Goal: Task Accomplishment & Management: Complete application form

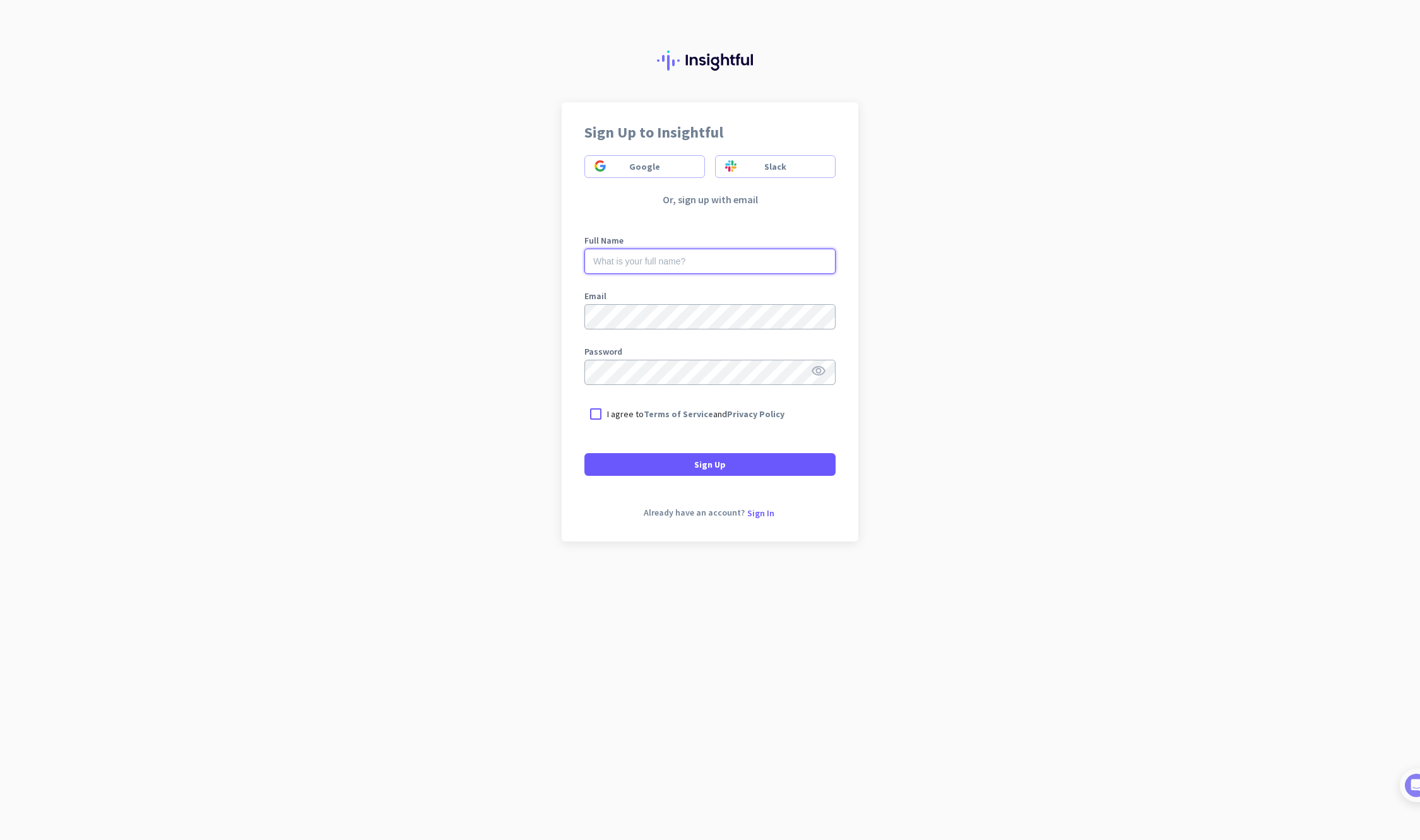
click at [606, 270] on input "text" at bounding box center [710, 261] width 251 height 25
type input "[PERSON_NAME]"
click at [600, 413] on div at bounding box center [596, 414] width 22 height 22
click at [635, 467] on span "Sign Up" at bounding box center [710, 464] width 32 height 12
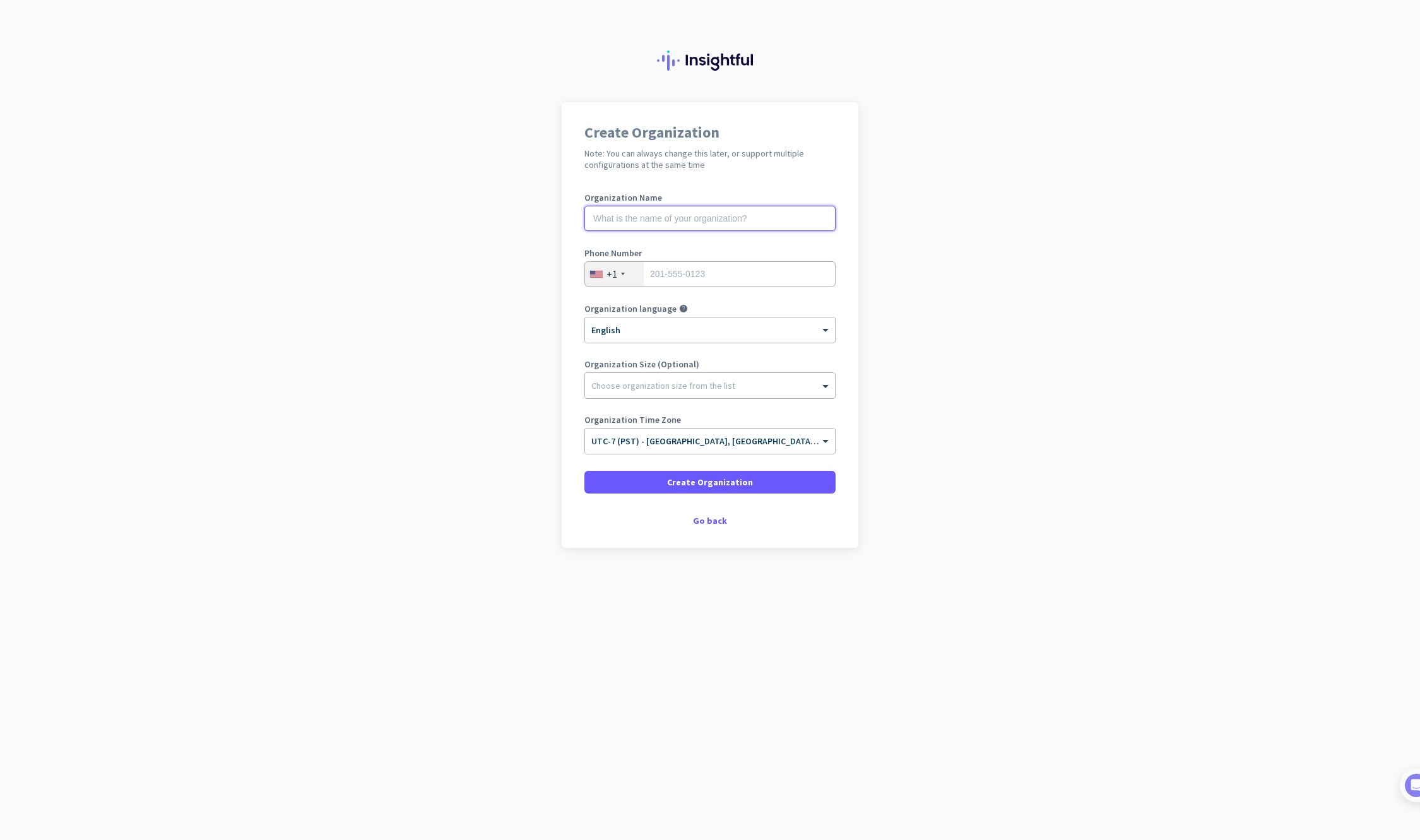
click at [635, 223] on input "text" at bounding box center [710, 218] width 251 height 25
type input "Seal Rite Paving & Grading"
type input "5592590004"
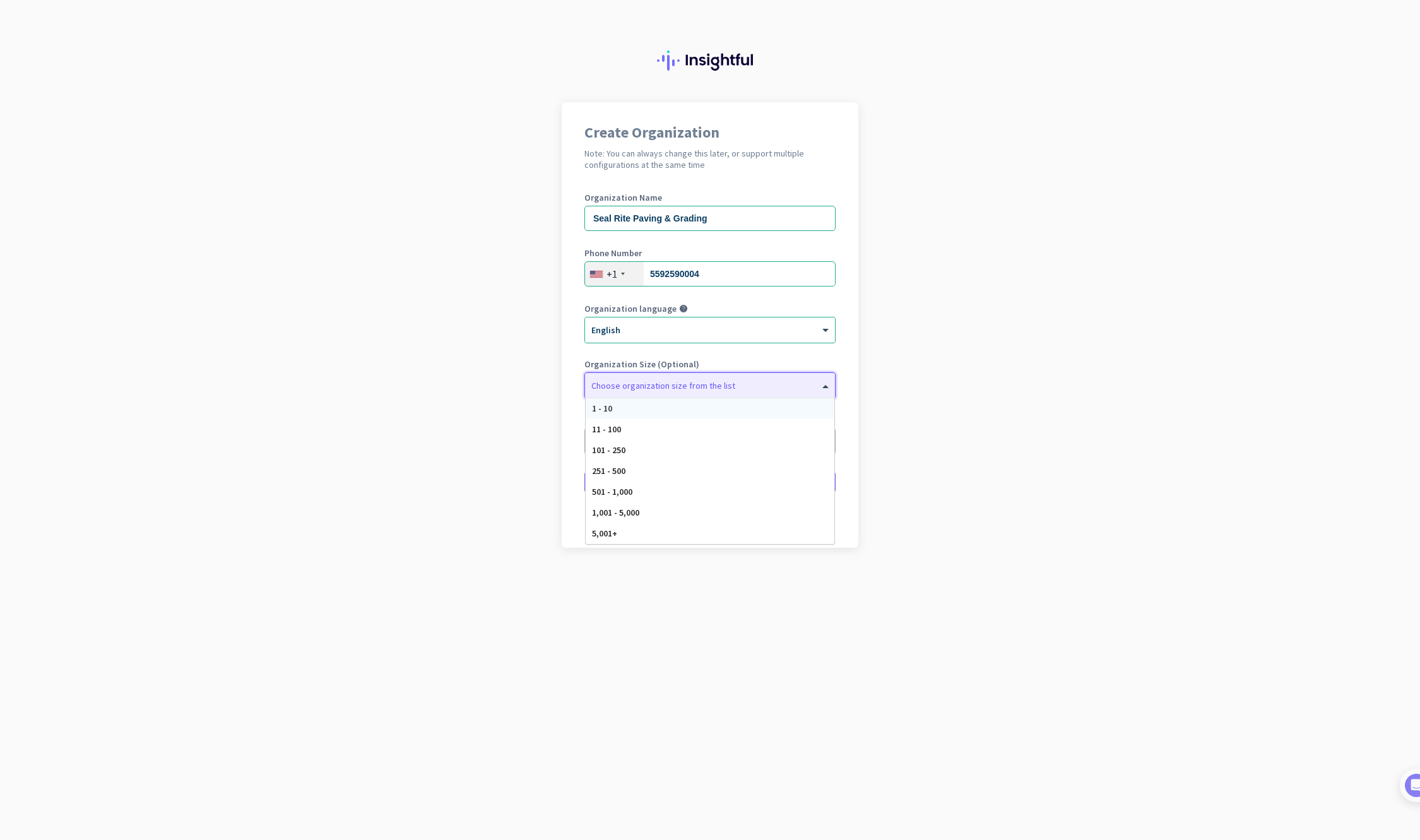
click at [635, 386] on div at bounding box center [710, 382] width 250 height 12
click at [597, 427] on span "11 - 100" at bounding box center [606, 429] width 29 height 11
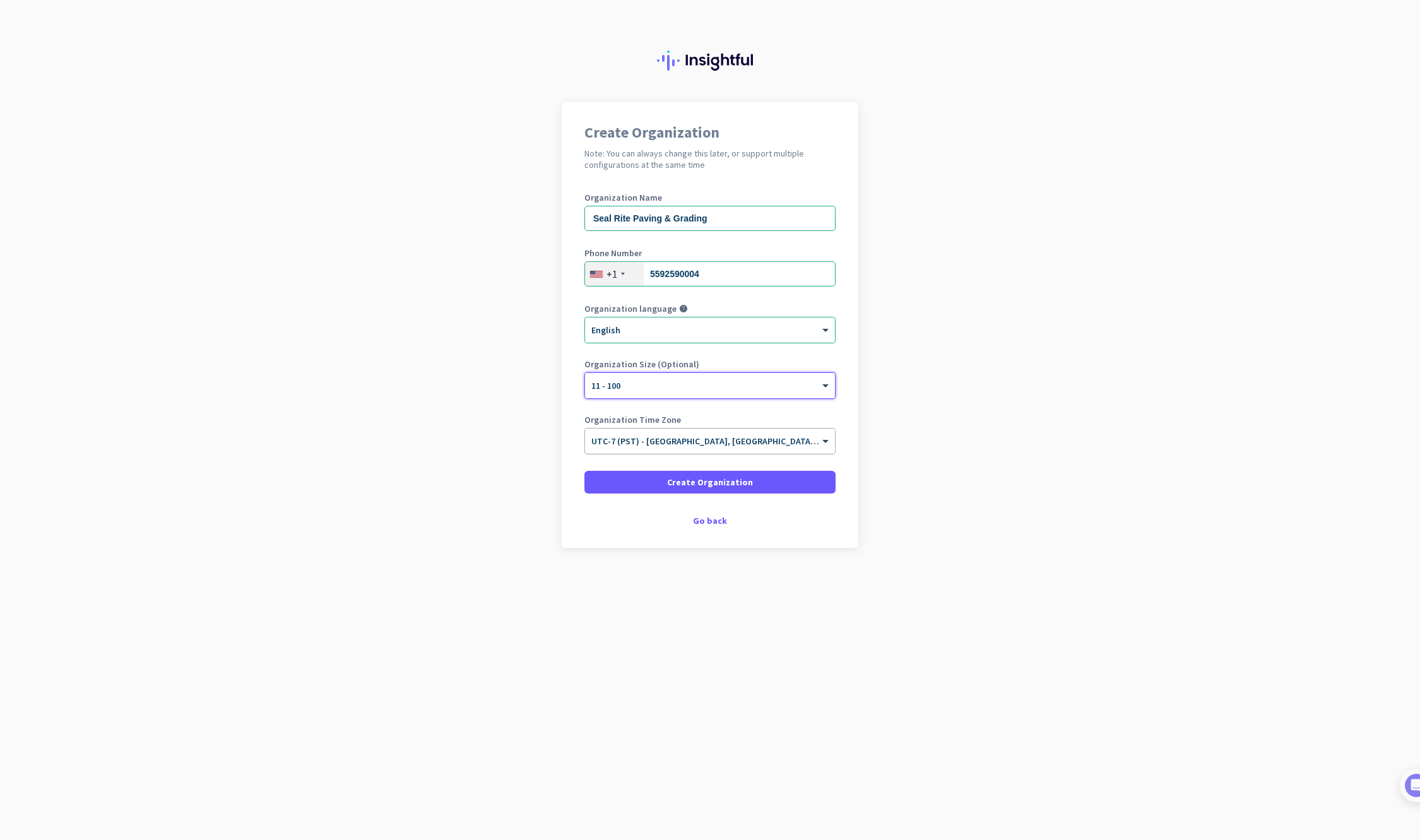
click at [616, 446] on span "UTC-7 (PST) - Los Angeles, San Diego, San Jose, San Francisco" at bounding box center [820, 441] width 458 height 11
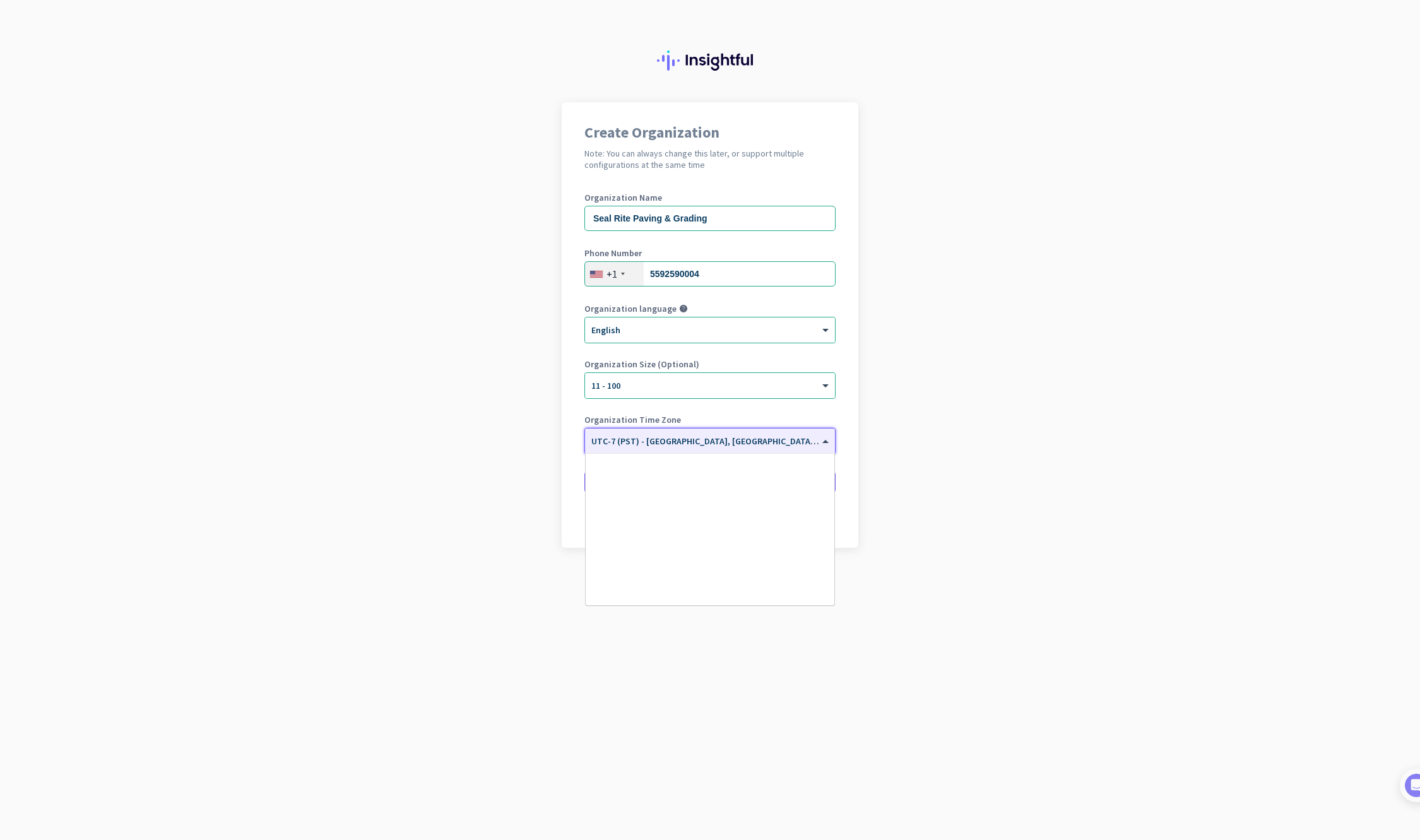
scroll to position [271, 0]
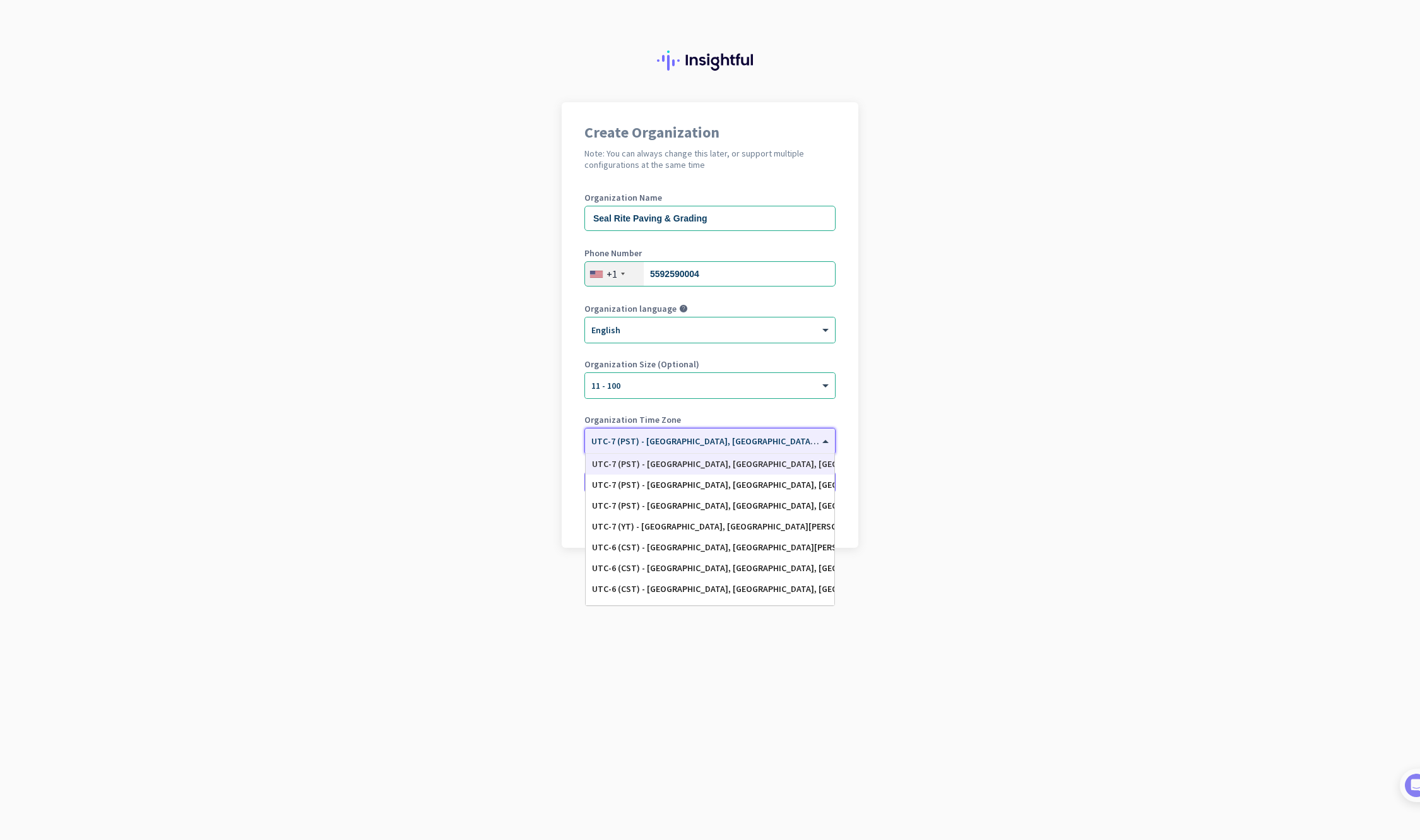
click at [635, 464] on div "UTC-7 (PST) - Los Angeles, San Diego, San Jose, San Francisco" at bounding box center [710, 464] width 236 height 10
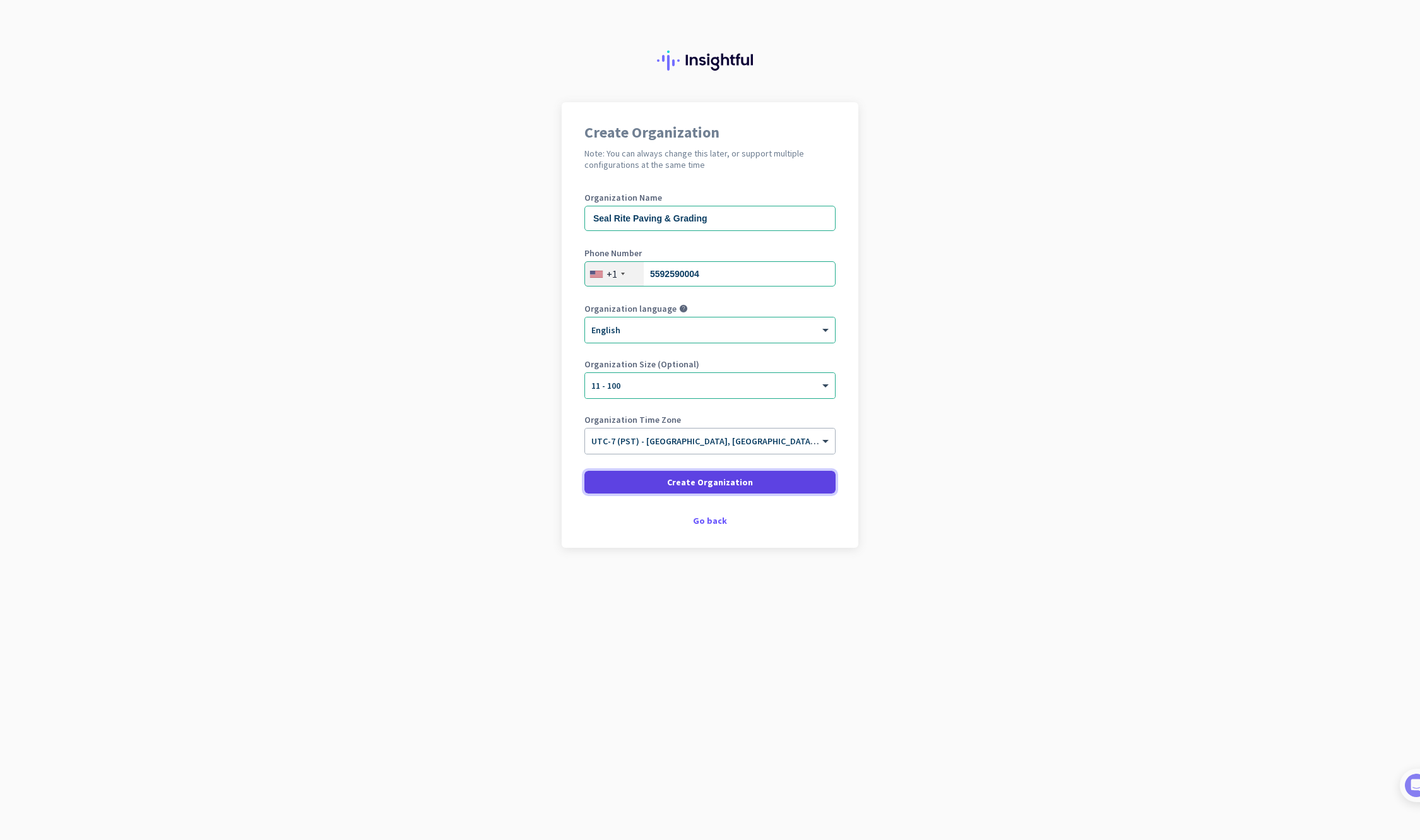
click at [635, 478] on span "Create Organization" at bounding box center [710, 481] width 86 height 12
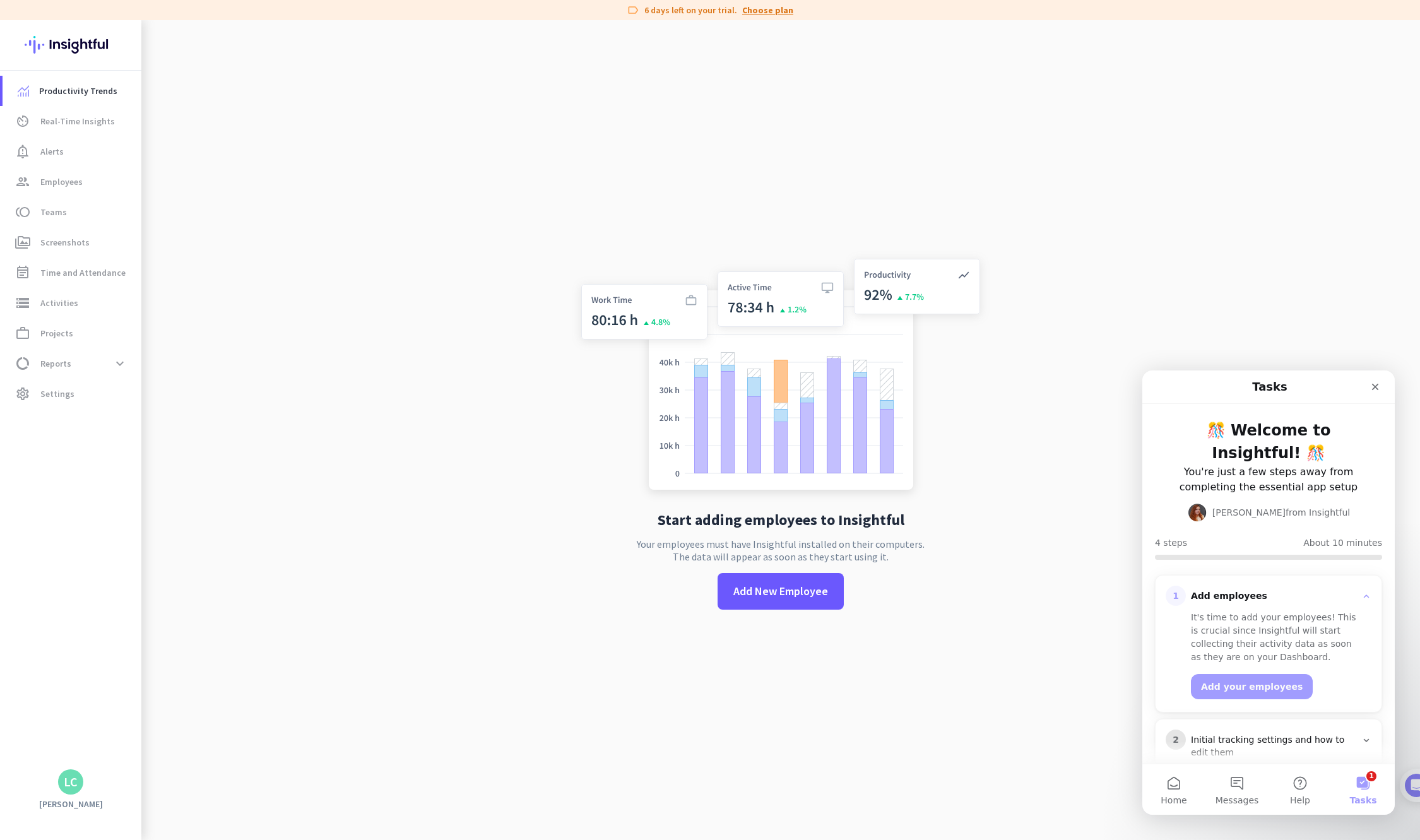
click at [635, 8] on link "Choose plan" at bounding box center [768, 9] width 52 height 12
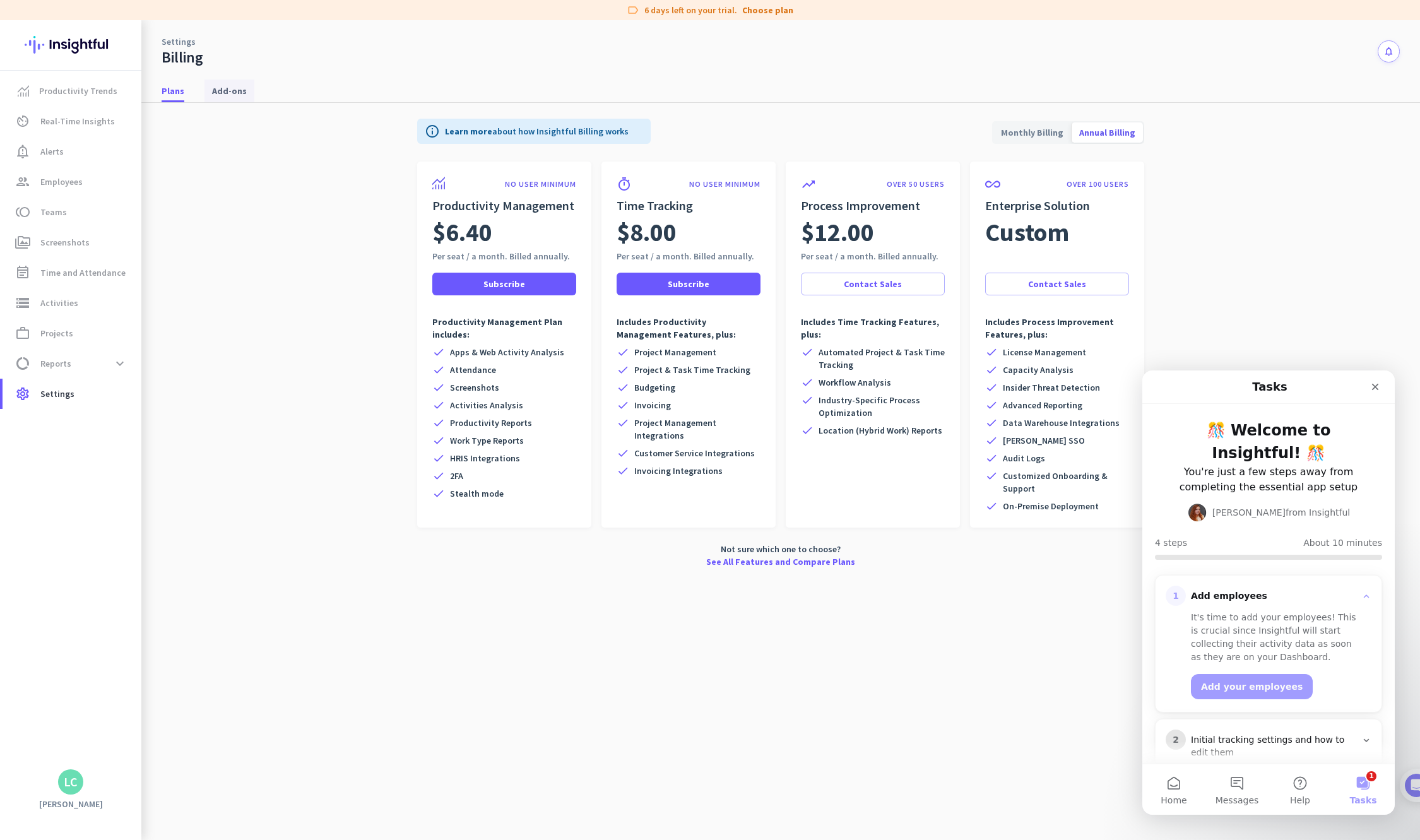
click at [226, 88] on span "Add-ons" at bounding box center [229, 90] width 35 height 12
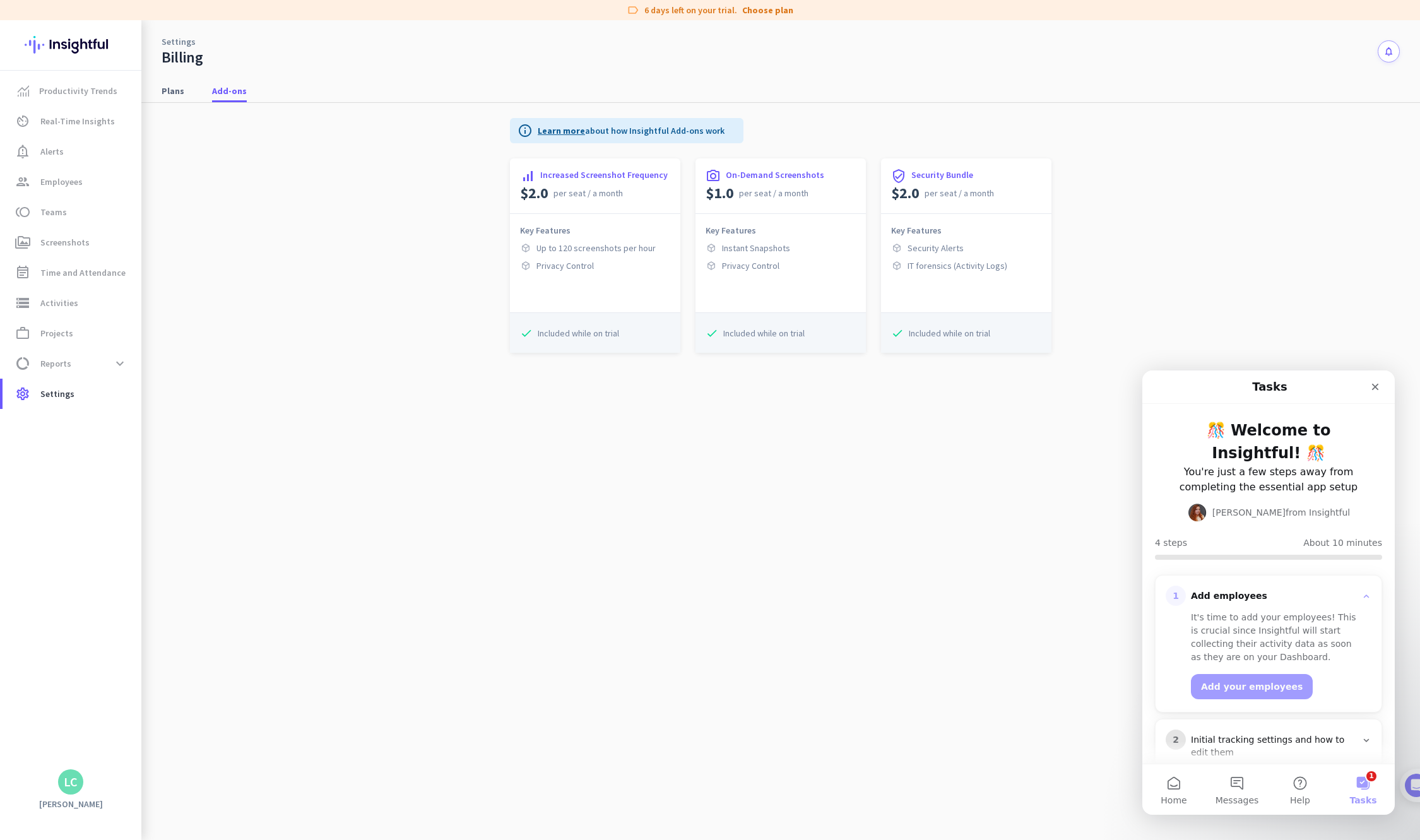
click at [541, 132] on link "Learn more" at bounding box center [561, 130] width 48 height 11
click at [171, 91] on span "Plans" at bounding box center [173, 90] width 22 height 12
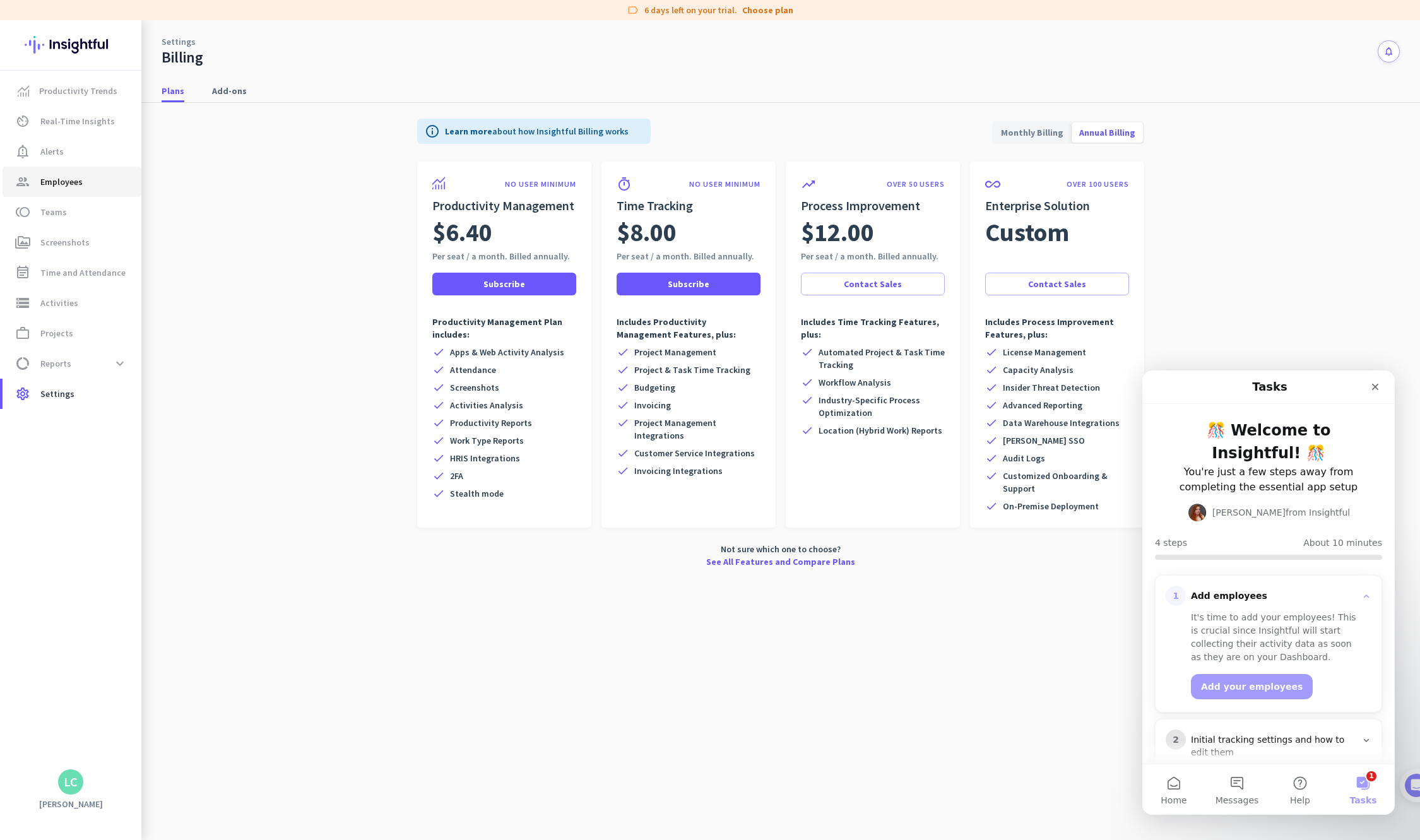
click at [57, 184] on span "Employees" at bounding box center [61, 182] width 42 height 15
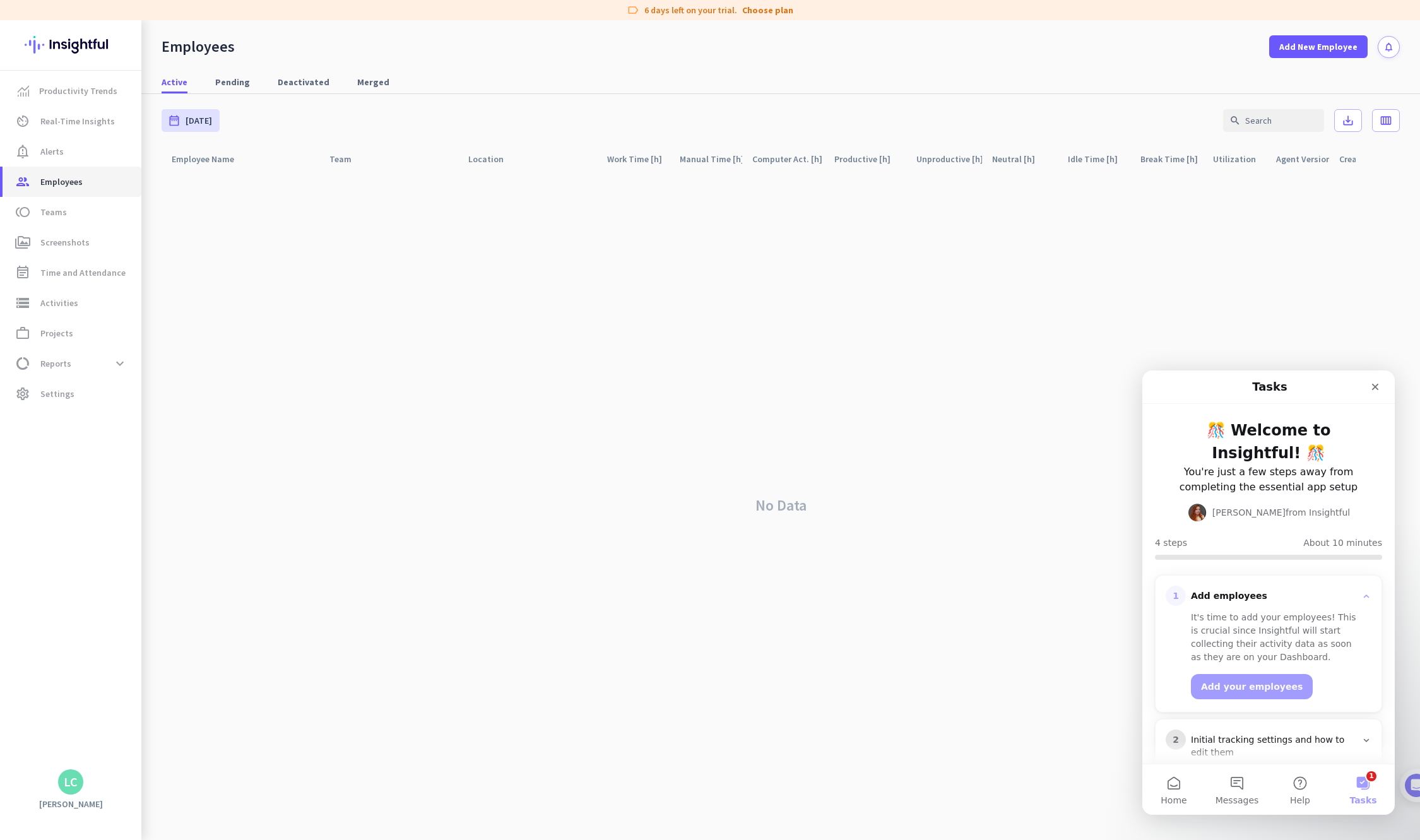
scroll to position [121, 0]
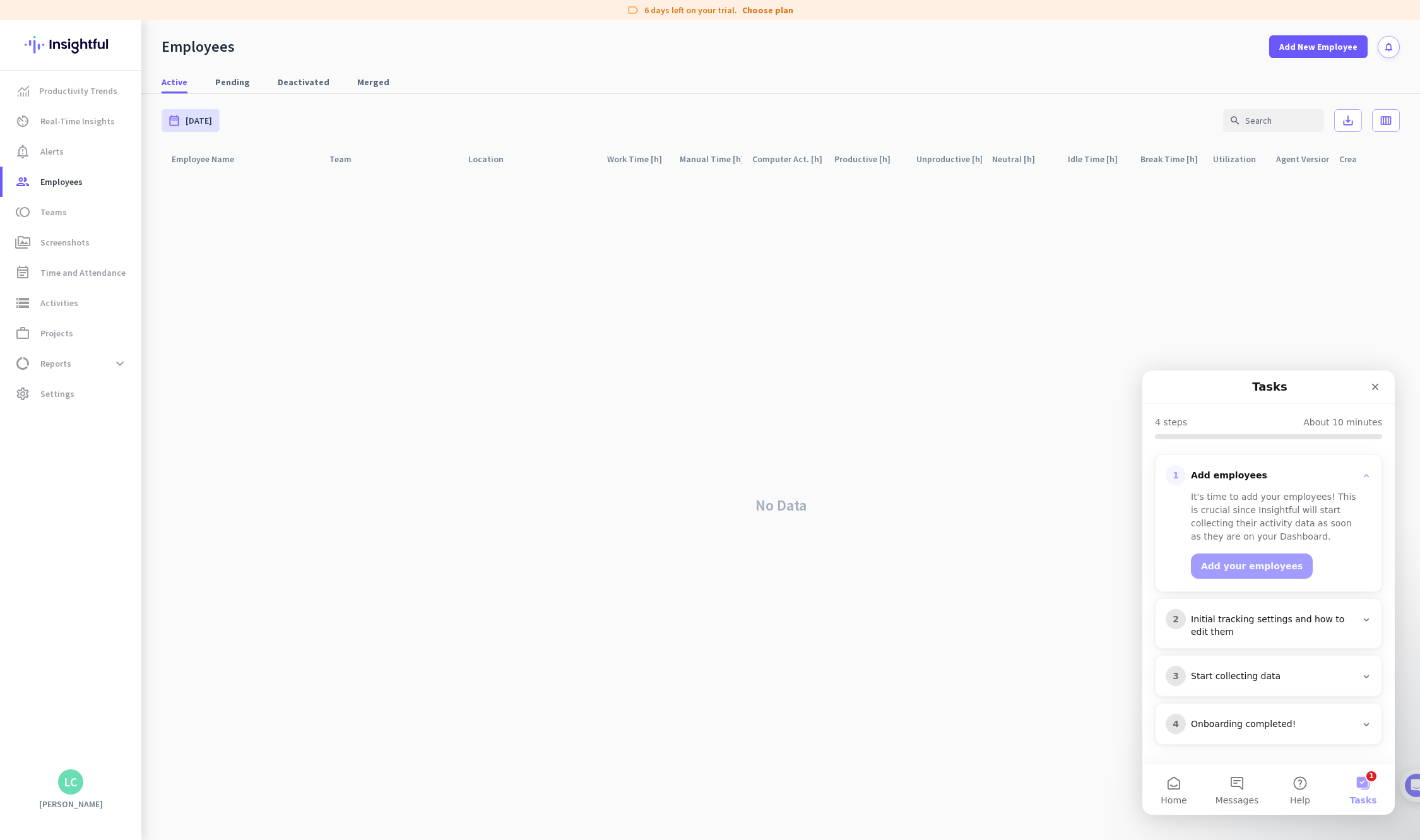
click at [635, 620] on icon "Intercom messenger" at bounding box center [1367, 619] width 6 height 3
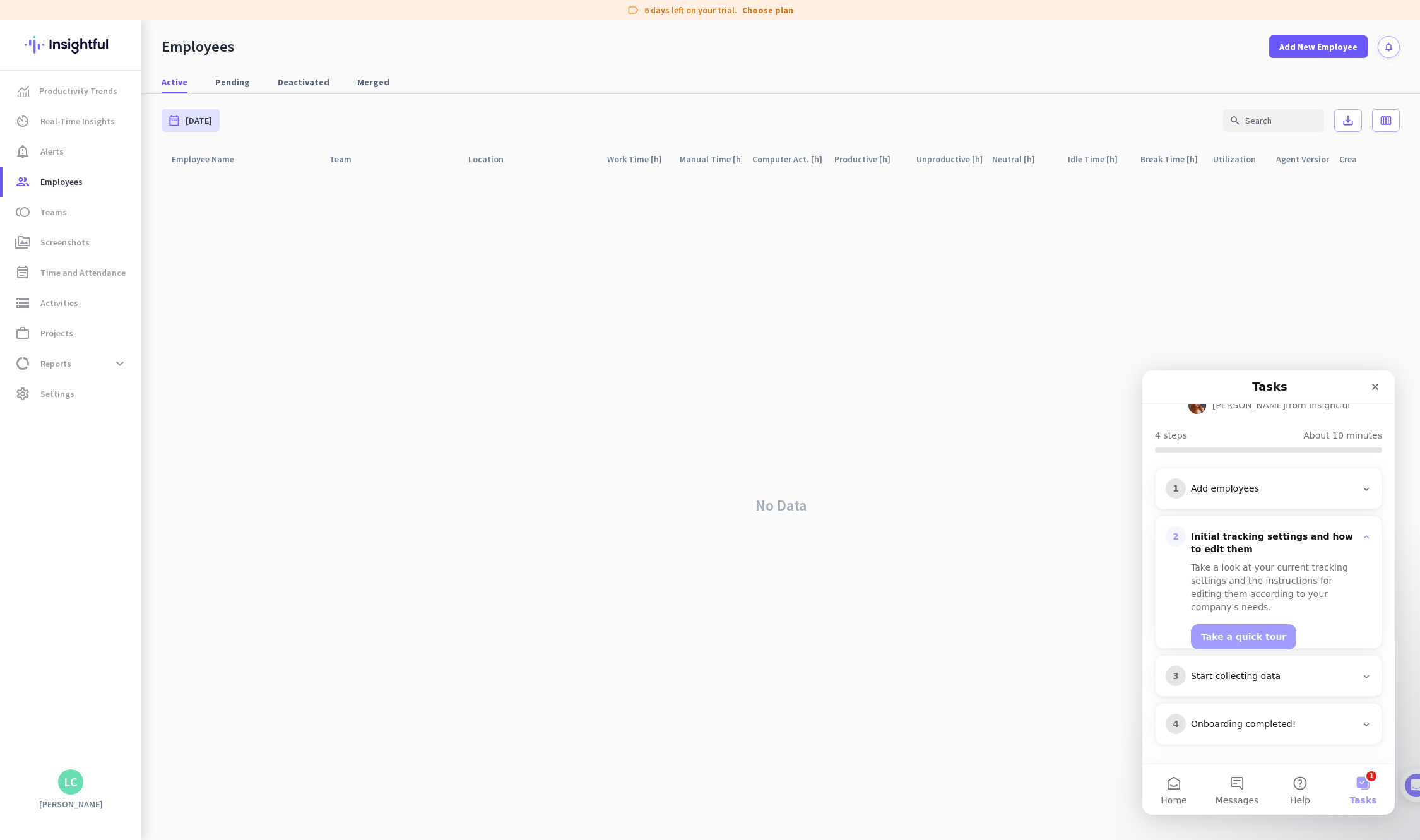
scroll to position [108, 0]
click at [635, 625] on button "Take a quick tour" at bounding box center [1244, 637] width 106 height 25
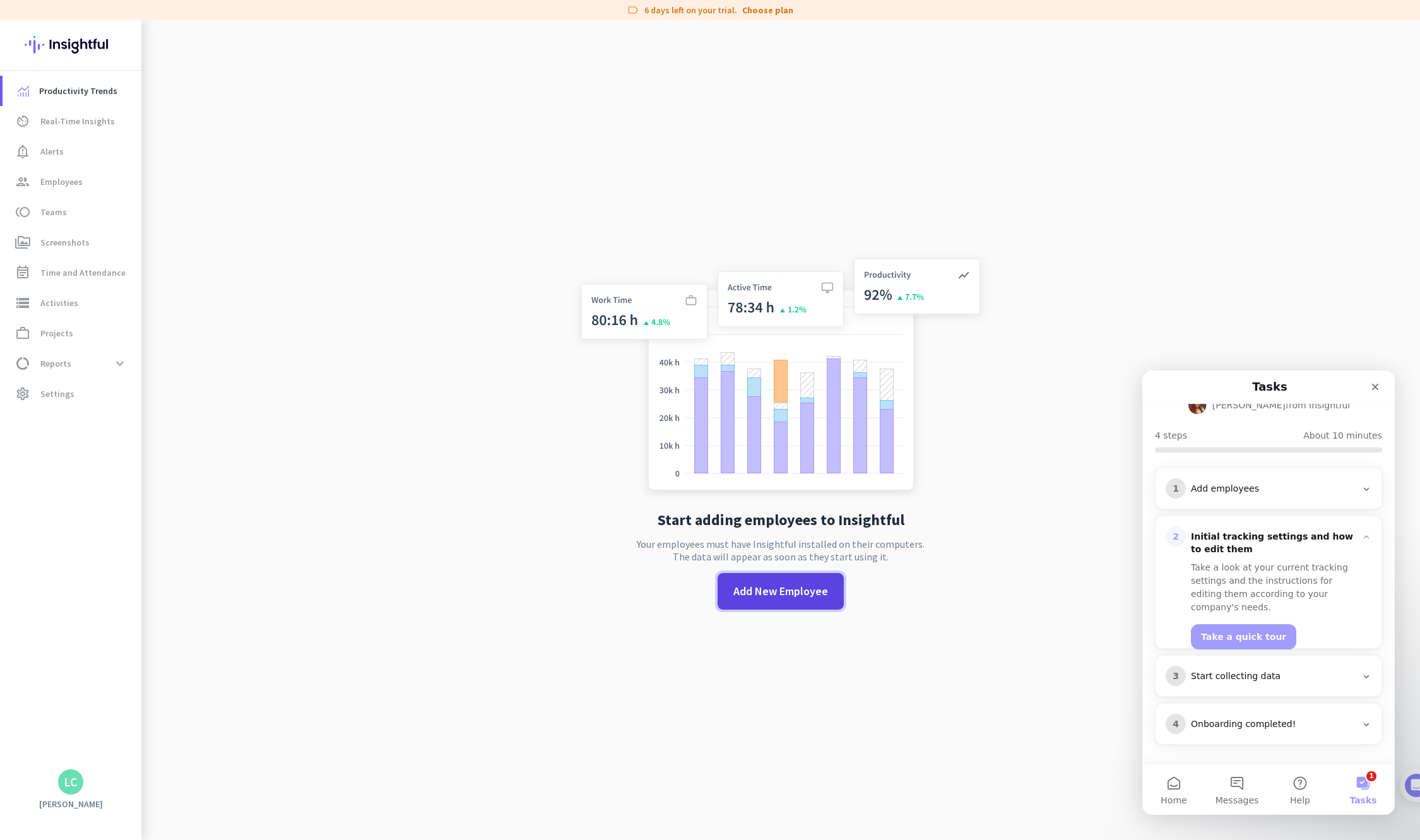
click at [635, 589] on span "Add New Employee" at bounding box center [780, 592] width 95 height 17
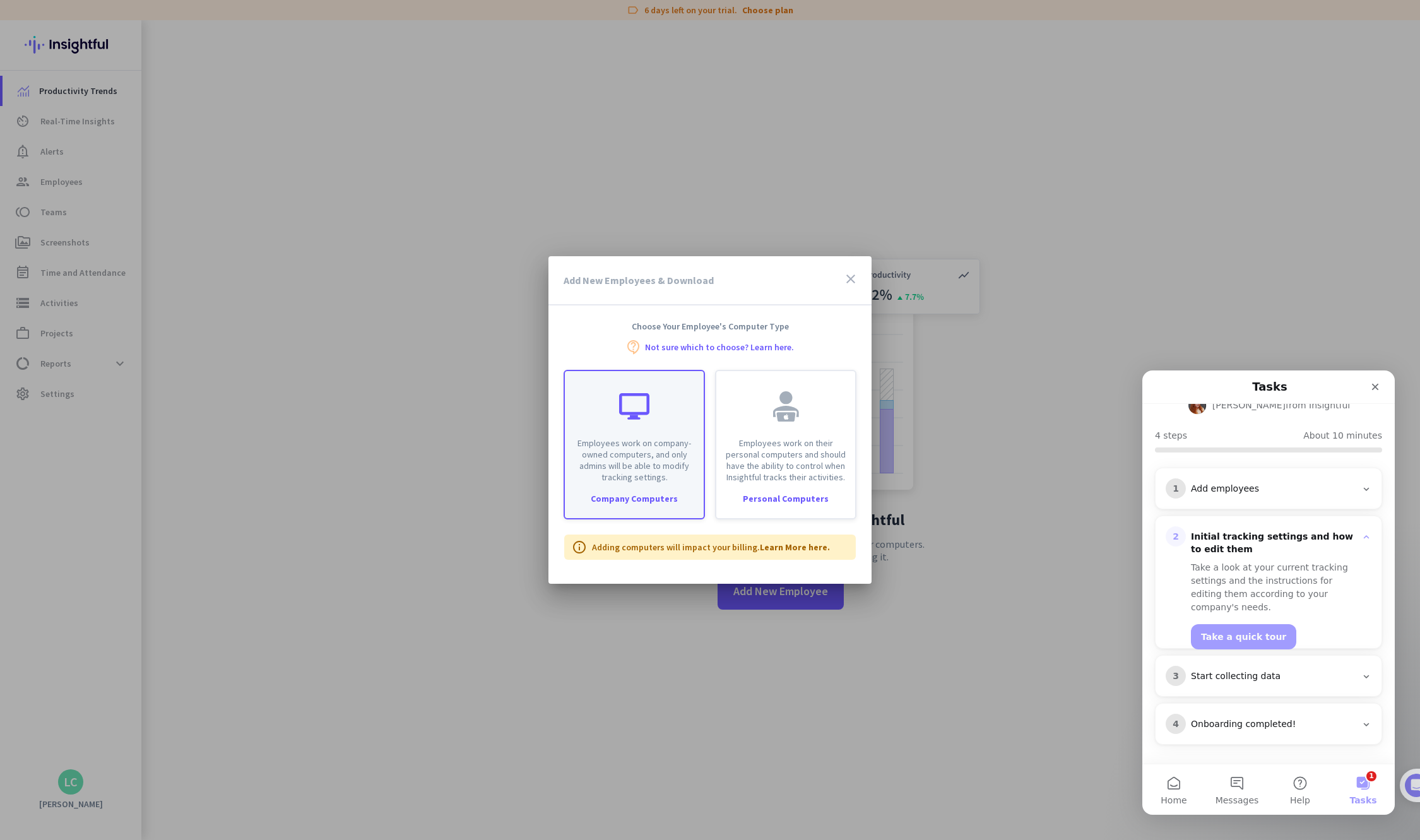
click at [635, 490] on div "Employees work on company-owned computers, and only admins will be able to modi…" at bounding box center [634, 445] width 141 height 150
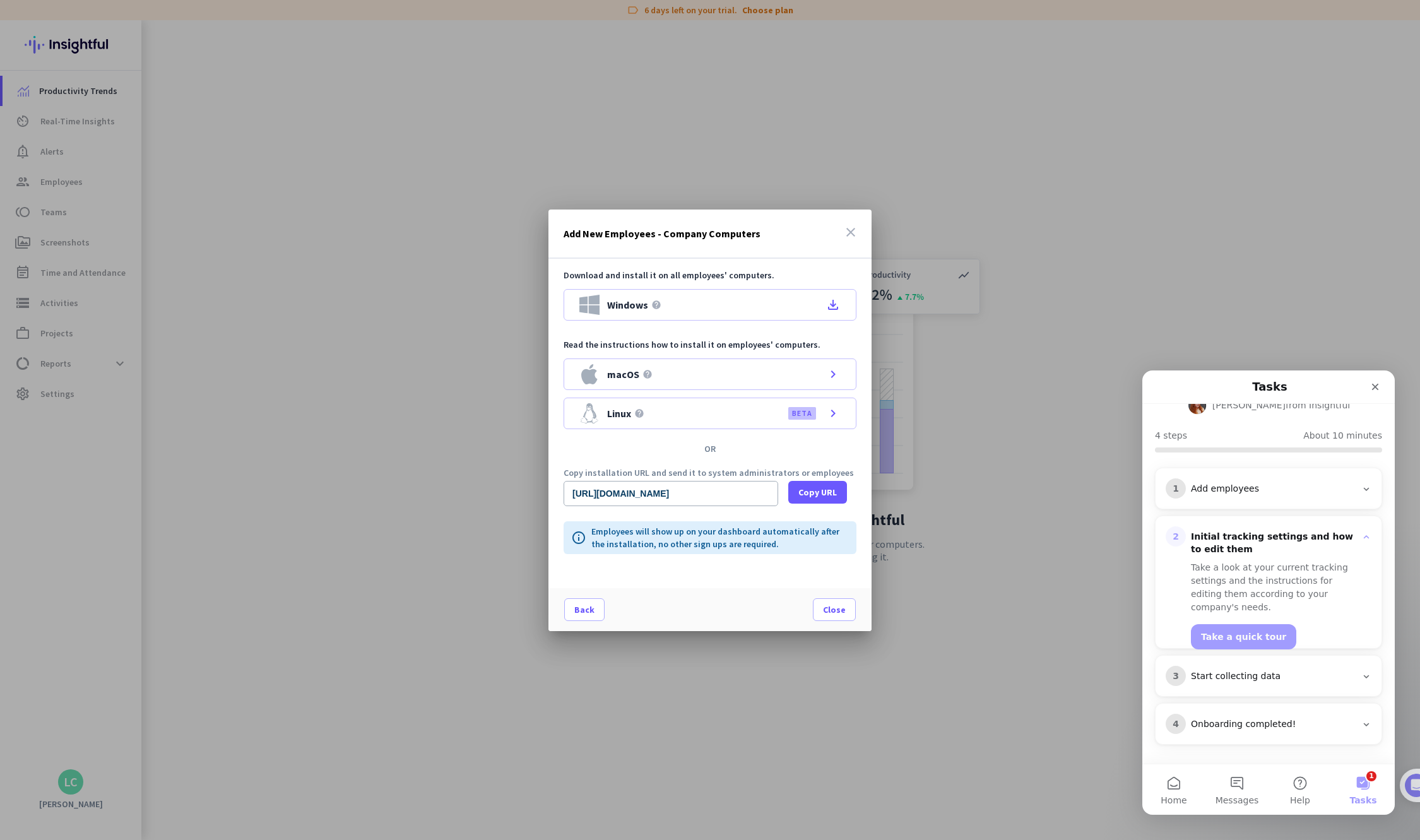
click at [635, 232] on icon "close" at bounding box center [851, 232] width 15 height 15
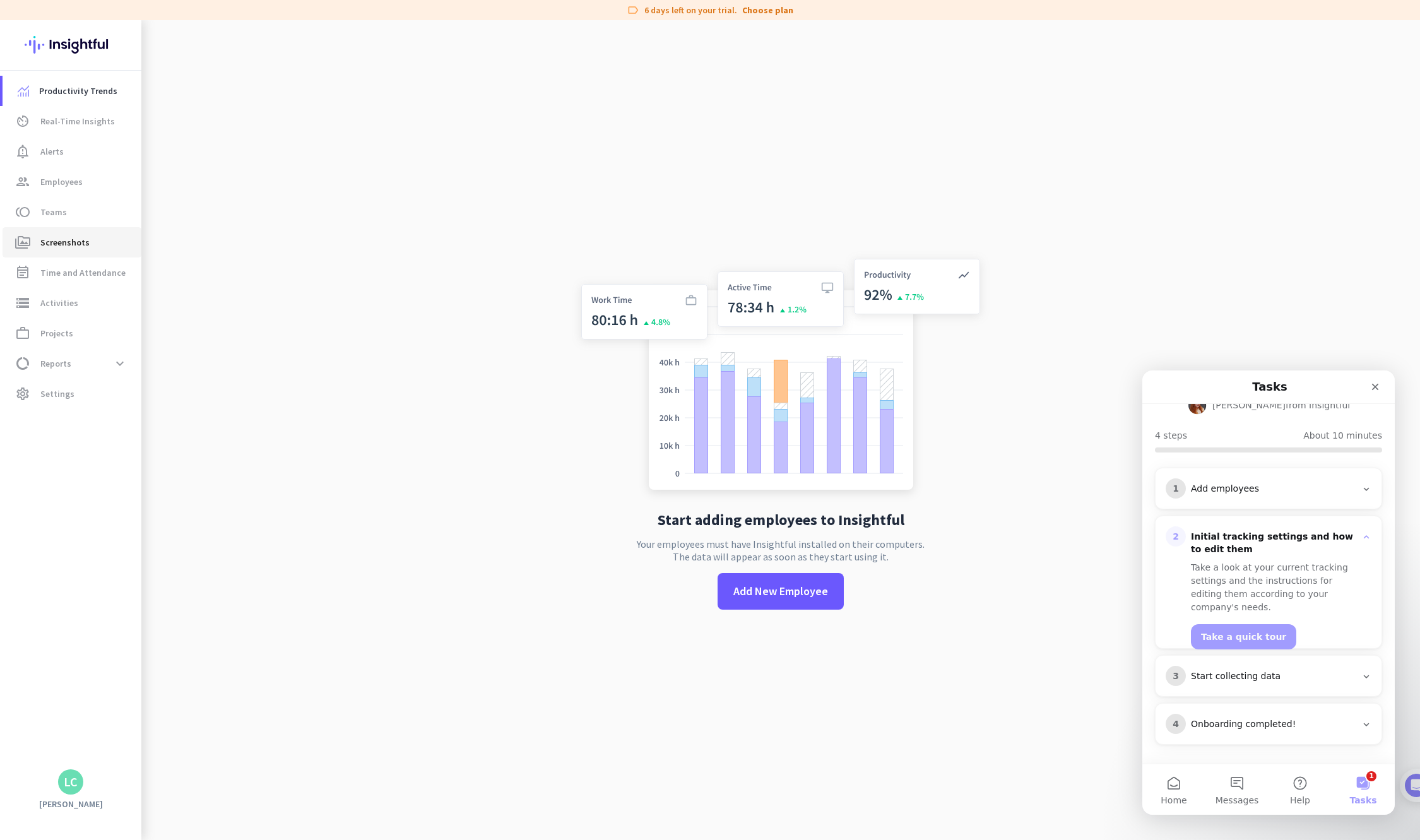
click at [54, 237] on span "Screenshots" at bounding box center [65, 243] width 50 height 15
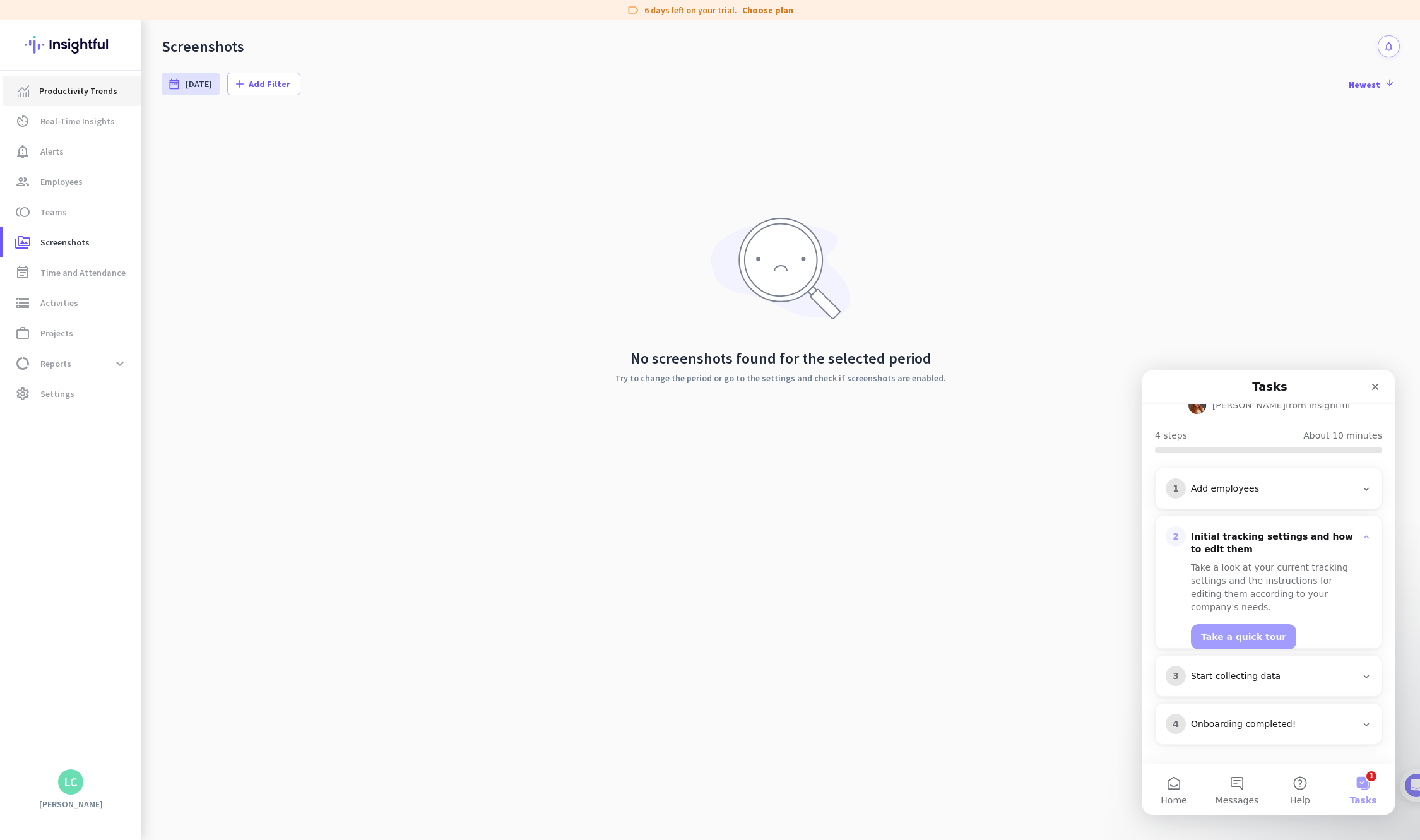
click at [67, 87] on span "Productivity Trends" at bounding box center [79, 91] width 79 height 15
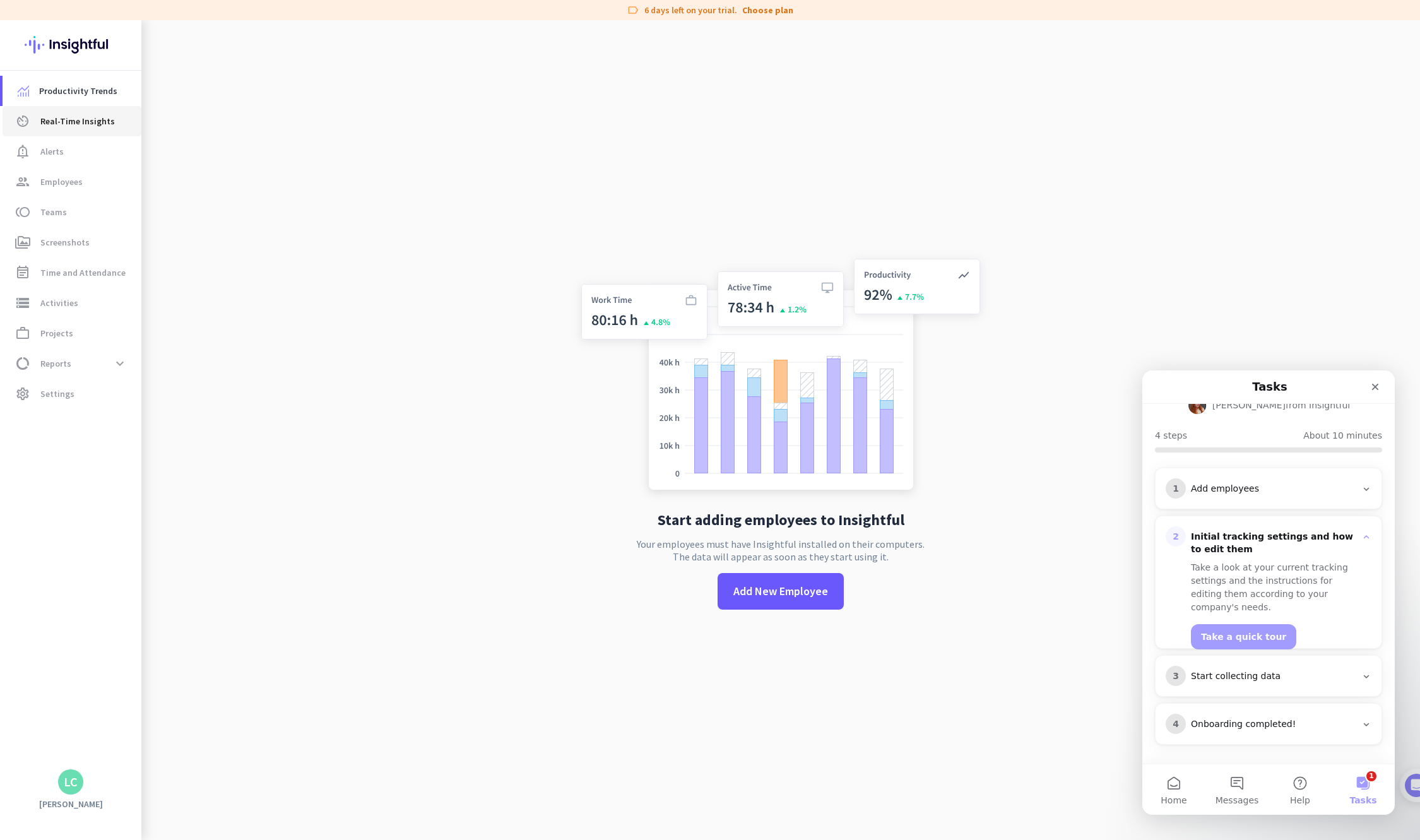
click at [53, 118] on span "Real-Time Insights" at bounding box center [78, 121] width 75 height 15
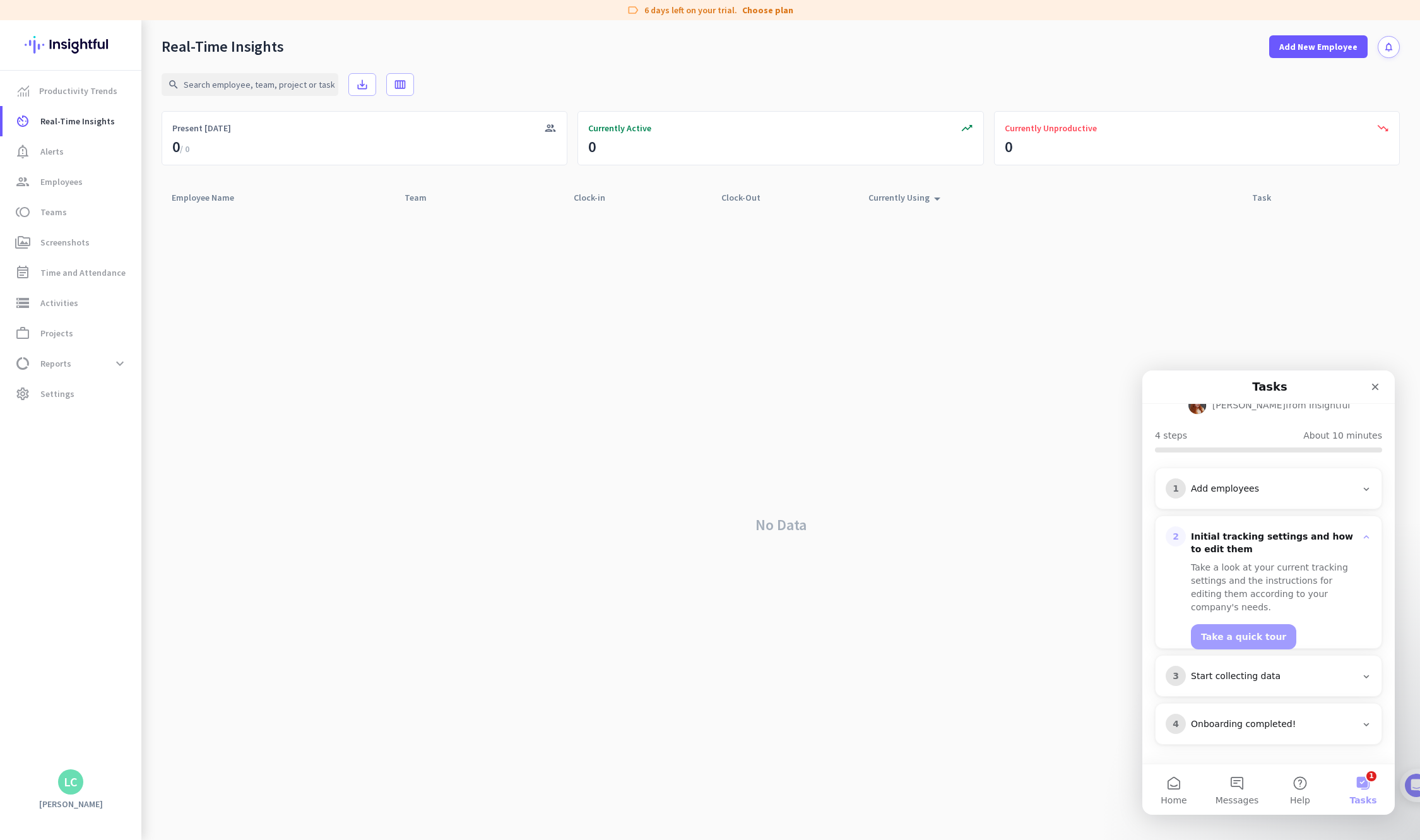
click at [635, 725] on icon "Intercom messenger" at bounding box center [1367, 724] width 10 height 10
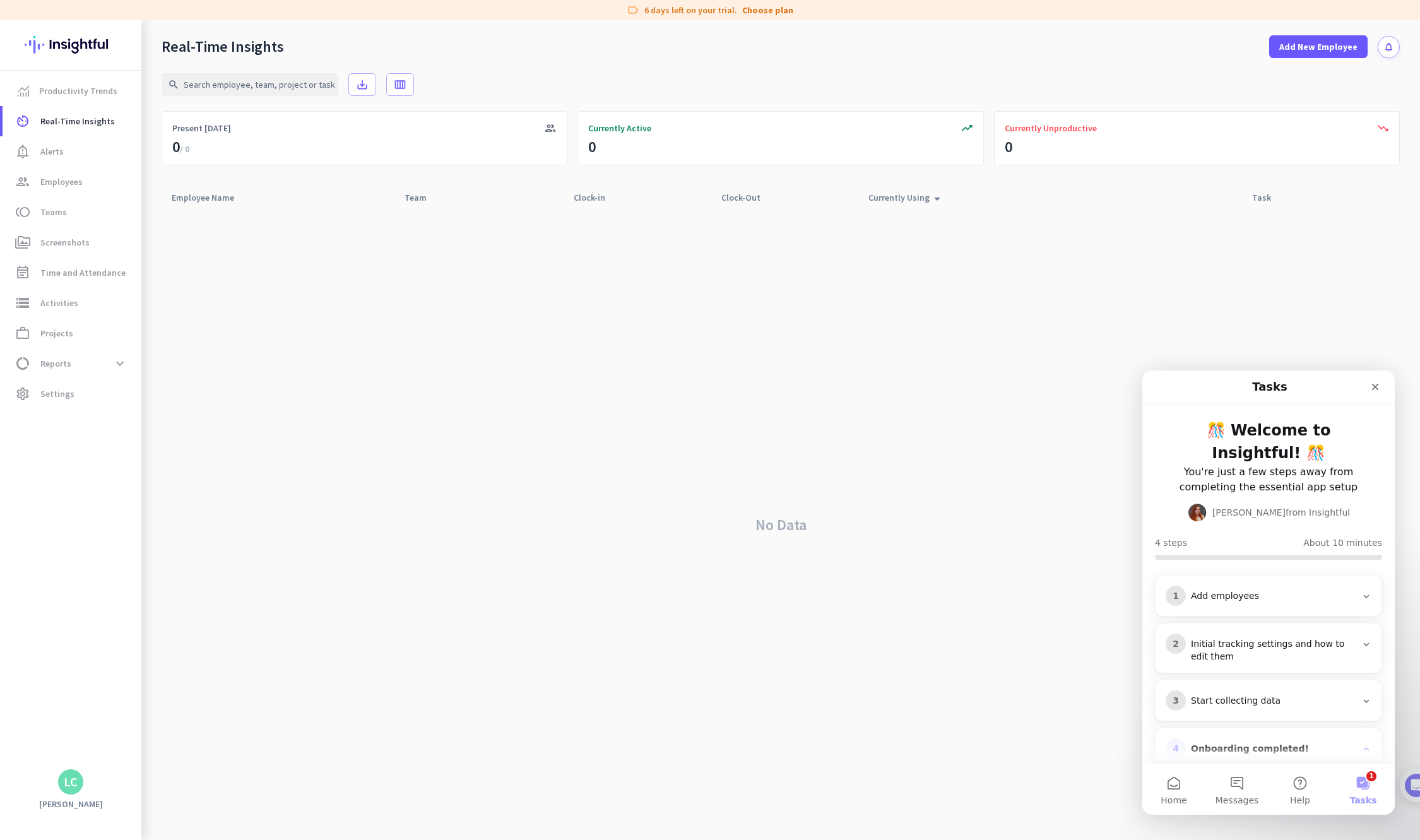
click at [635, 695] on h3 "Start collecting data" at bounding box center [1273, 700] width 175 height 12
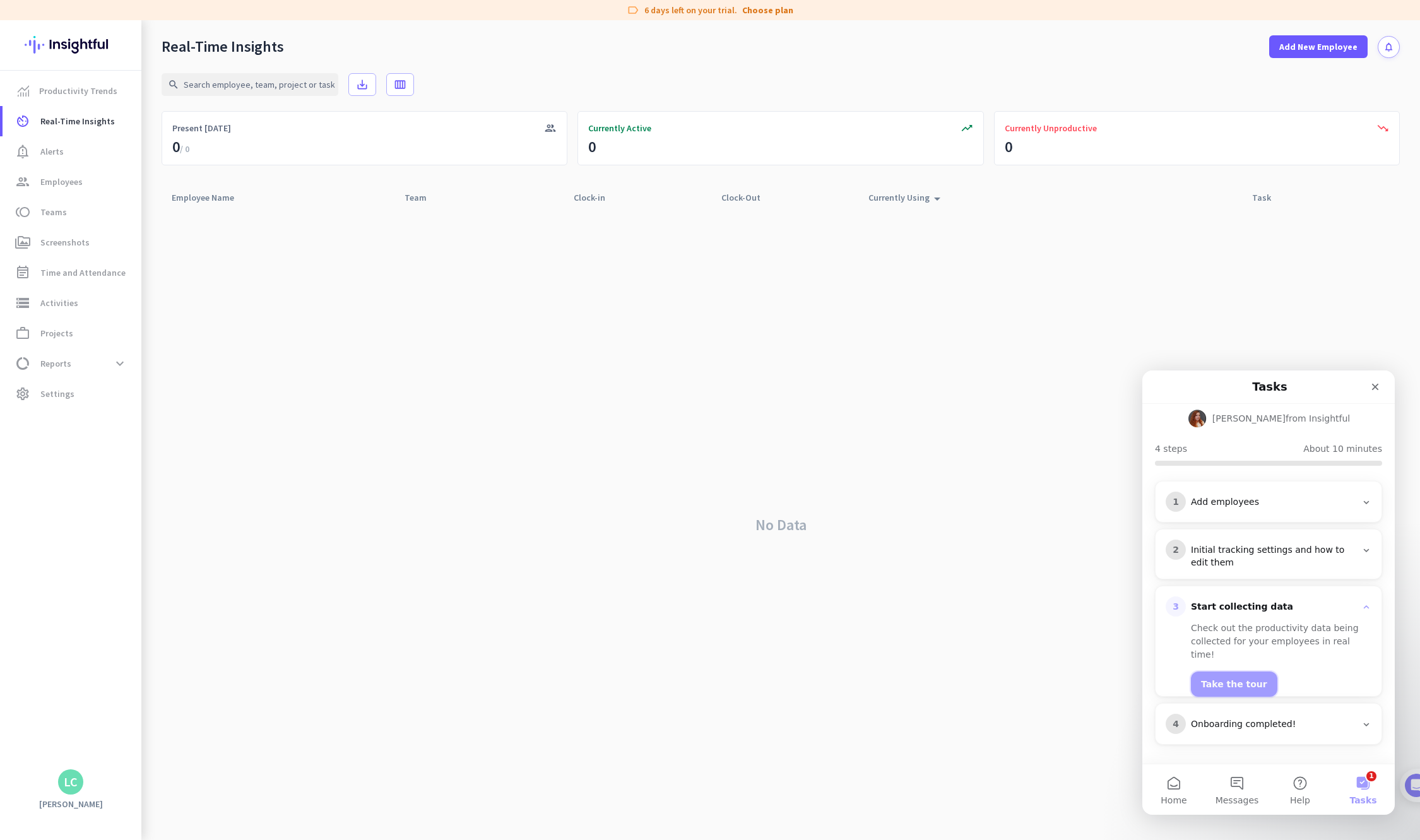
click at [635, 671] on button "Take the tour" at bounding box center [1235, 684] width 86 height 25
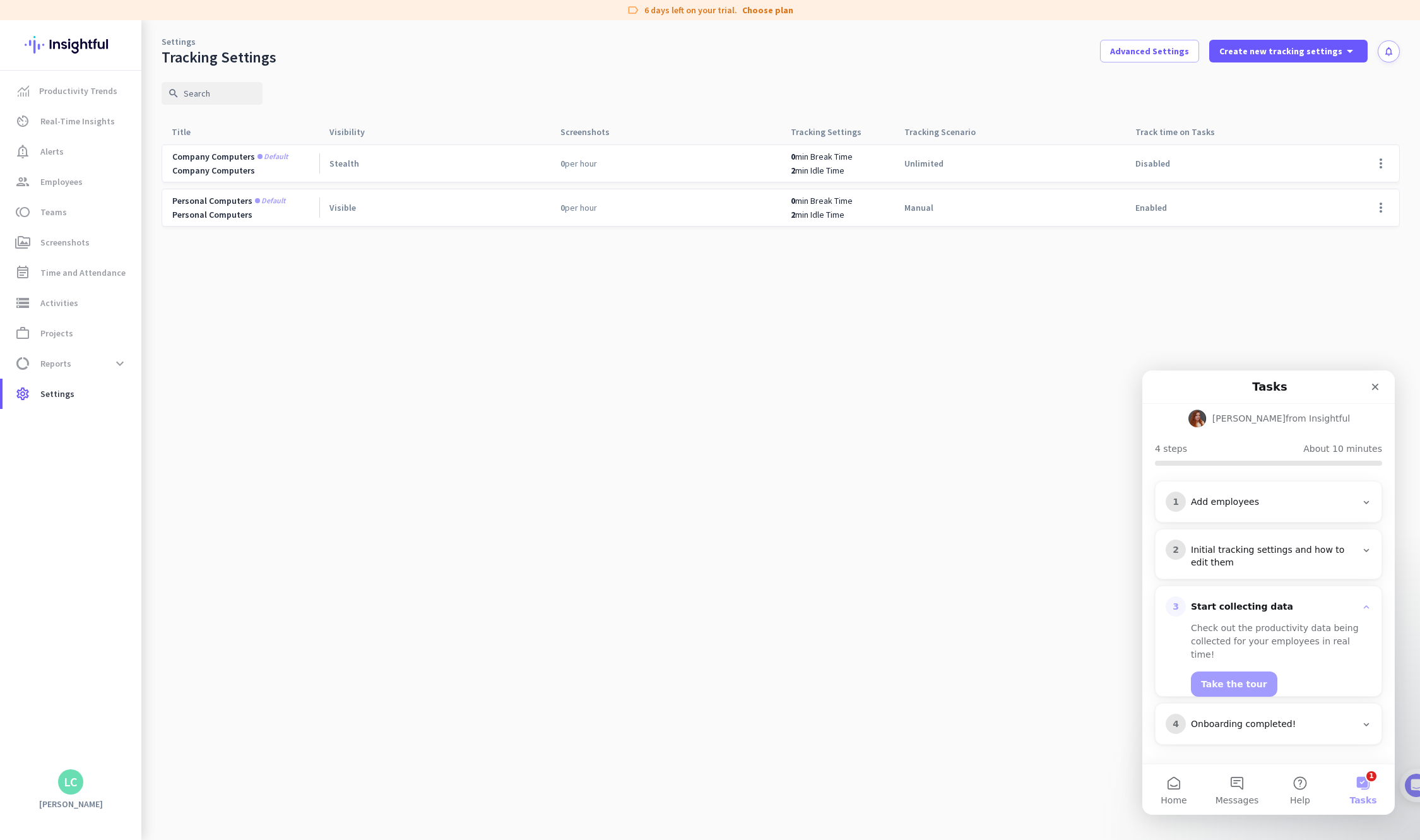
click at [635, 553] on div "Initial tracking settings and how to edit them" at bounding box center [1274, 556] width 166 height 25
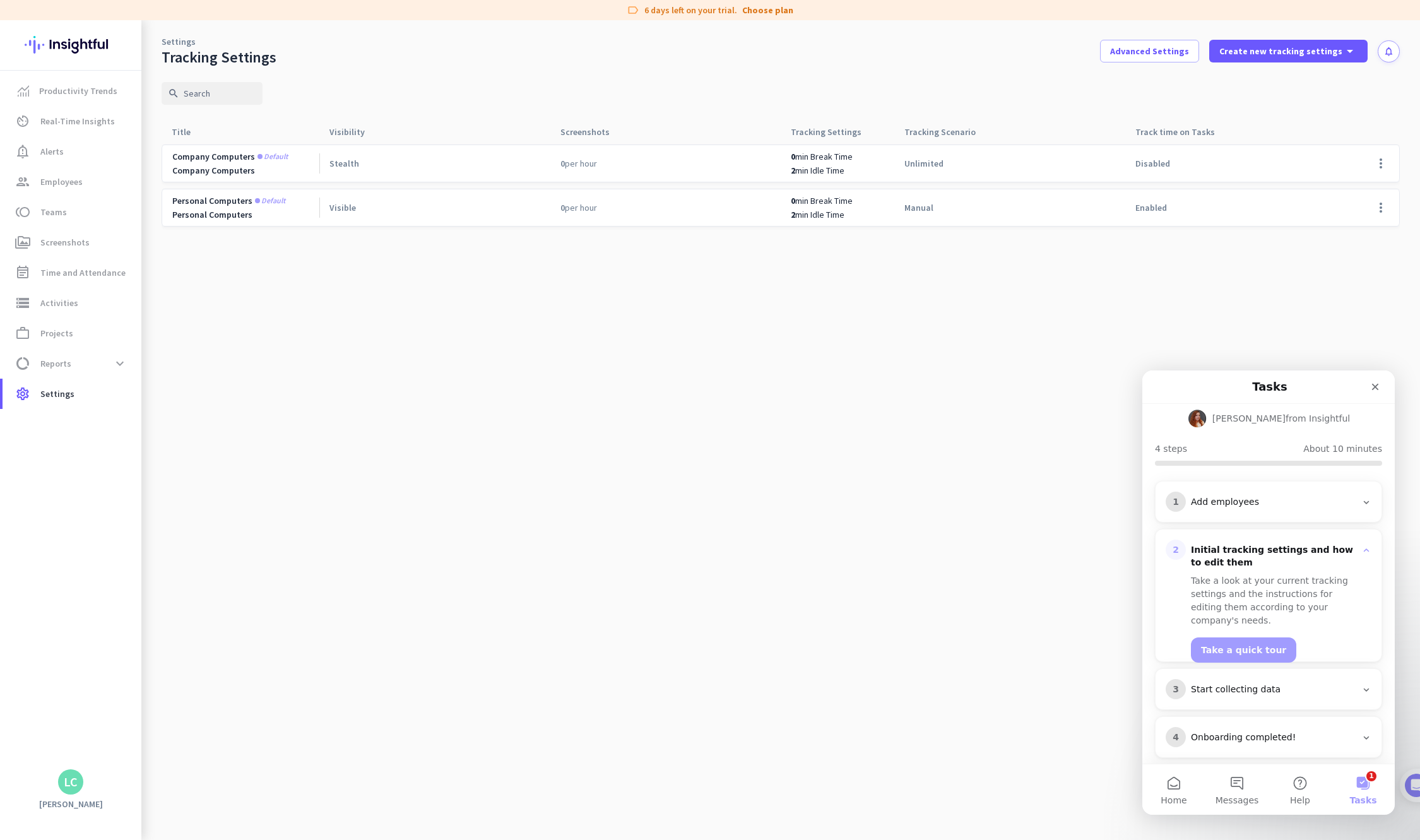
click at [635, 502] on div "Add employees" at bounding box center [1274, 502] width 166 height 12
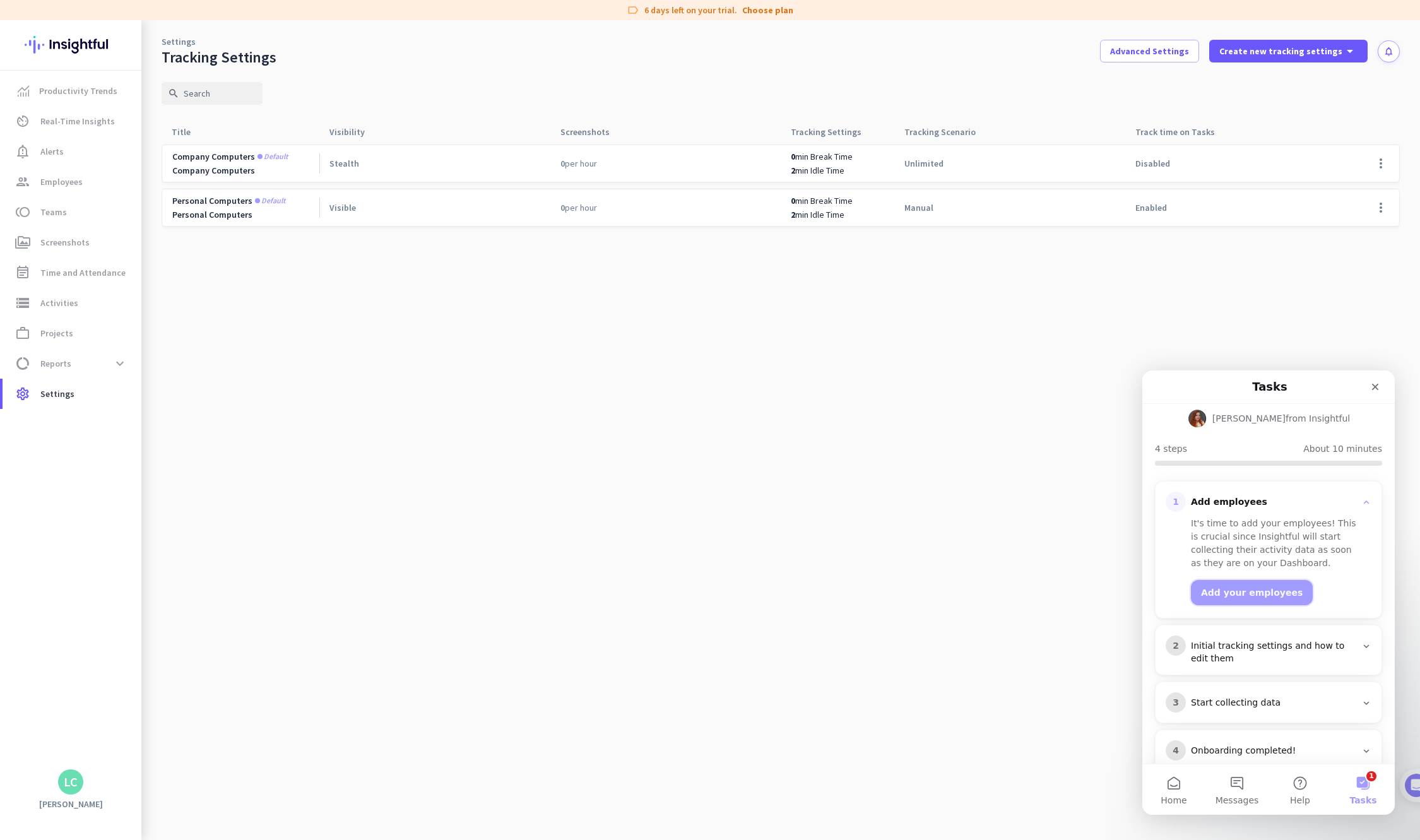
click at [635, 589] on button "Add your employees" at bounding box center [1252, 592] width 122 height 25
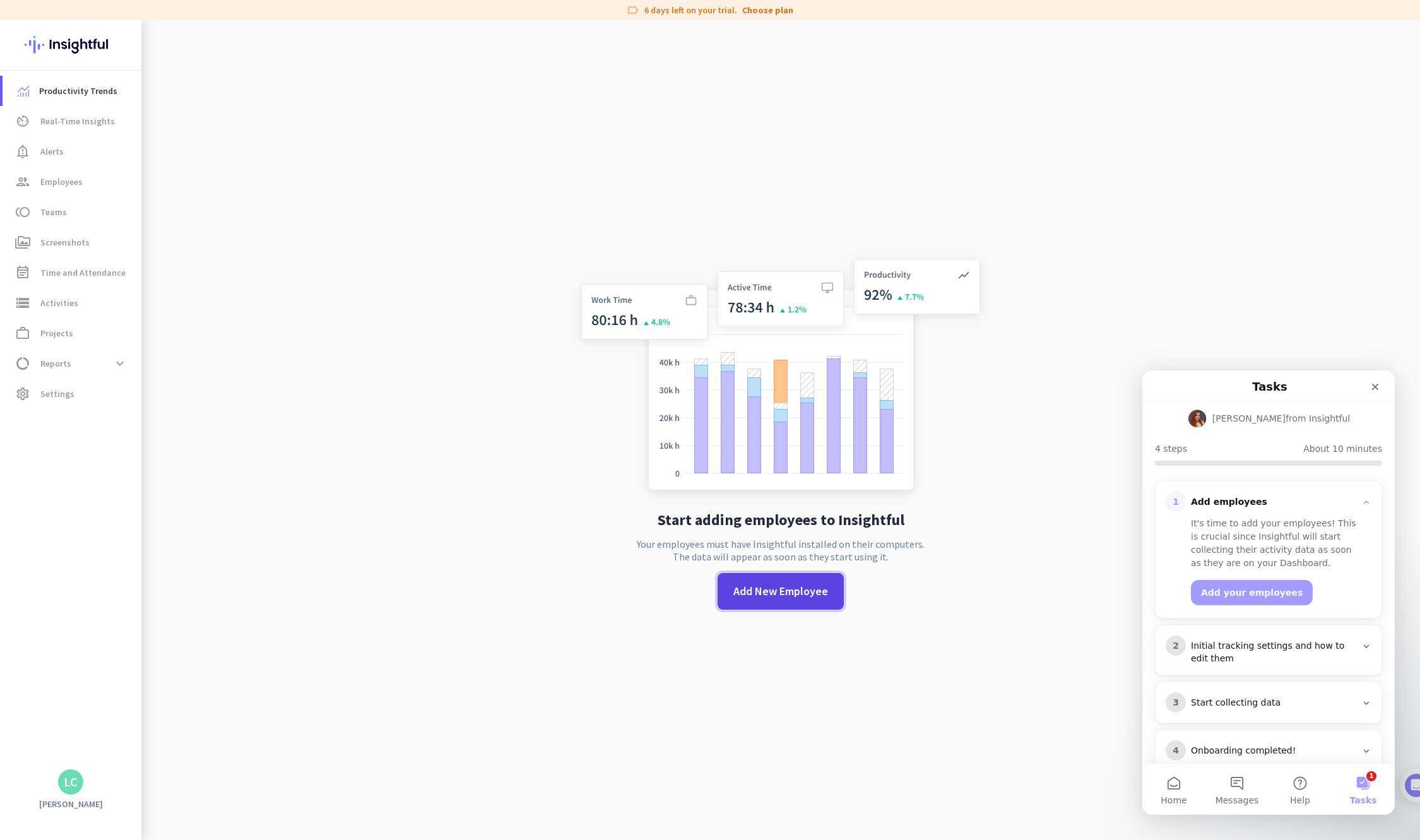
click at [635, 582] on span at bounding box center [780, 591] width 126 height 30
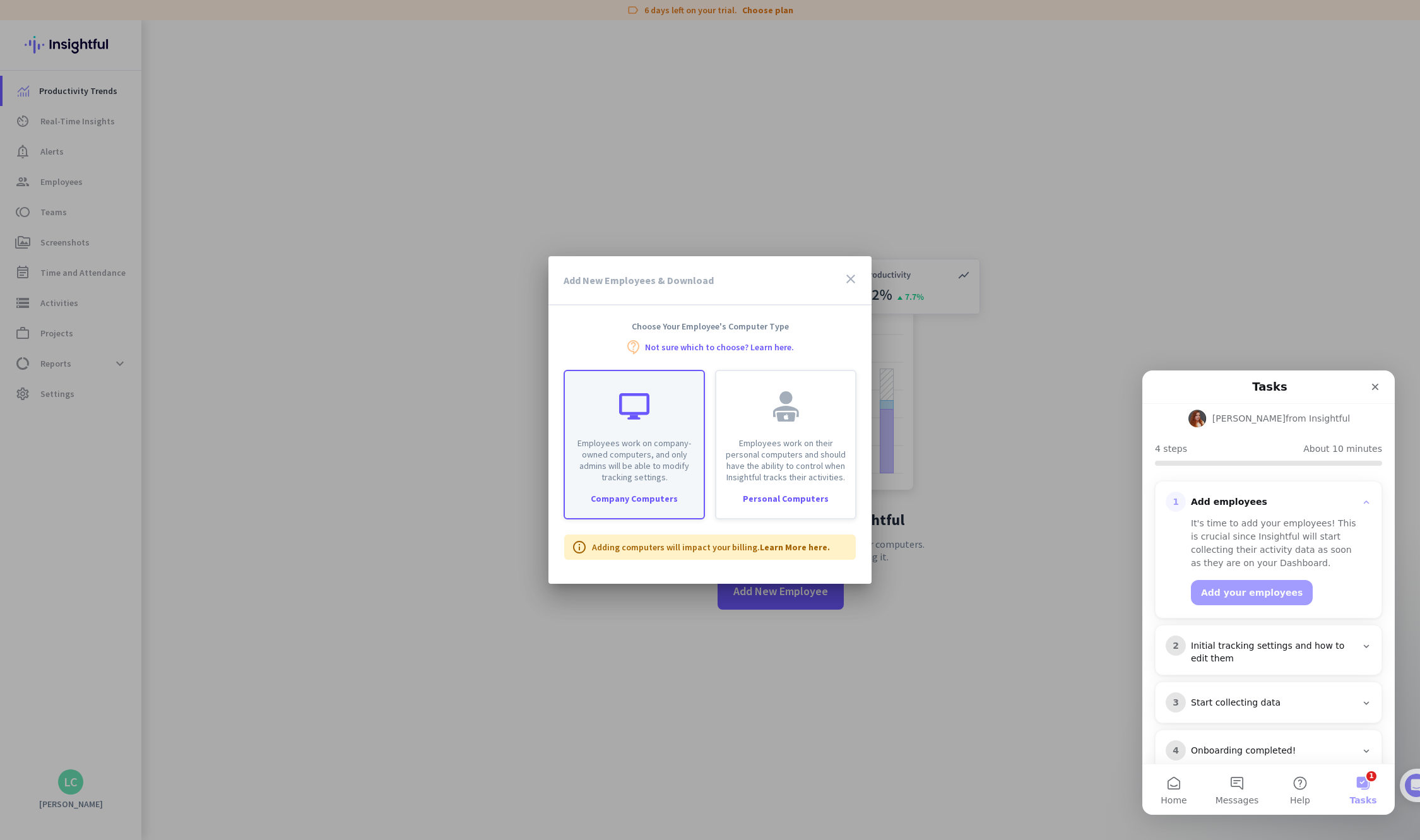
click at [635, 486] on div "Employees work on company-owned computers, and only admins will be able to modi…" at bounding box center [634, 445] width 141 height 150
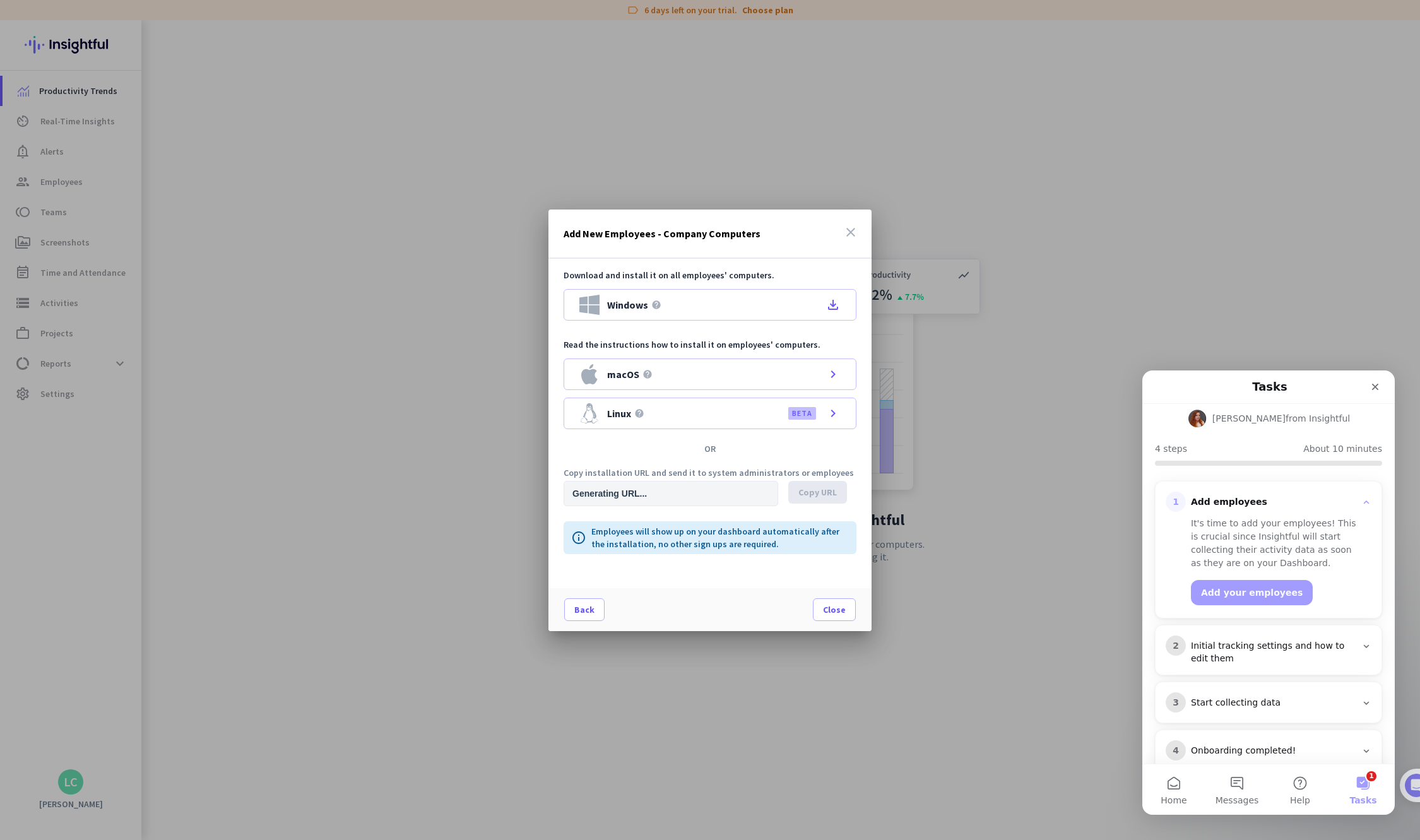
type input "https://app.insightful.io/#/installation/company?token=eyJhbGciOiJIUzI1NiIsInR5…"
click at [620, 300] on span "Windows" at bounding box center [628, 304] width 41 height 10
click at [635, 611] on span "Close" at bounding box center [835, 609] width 22 height 12
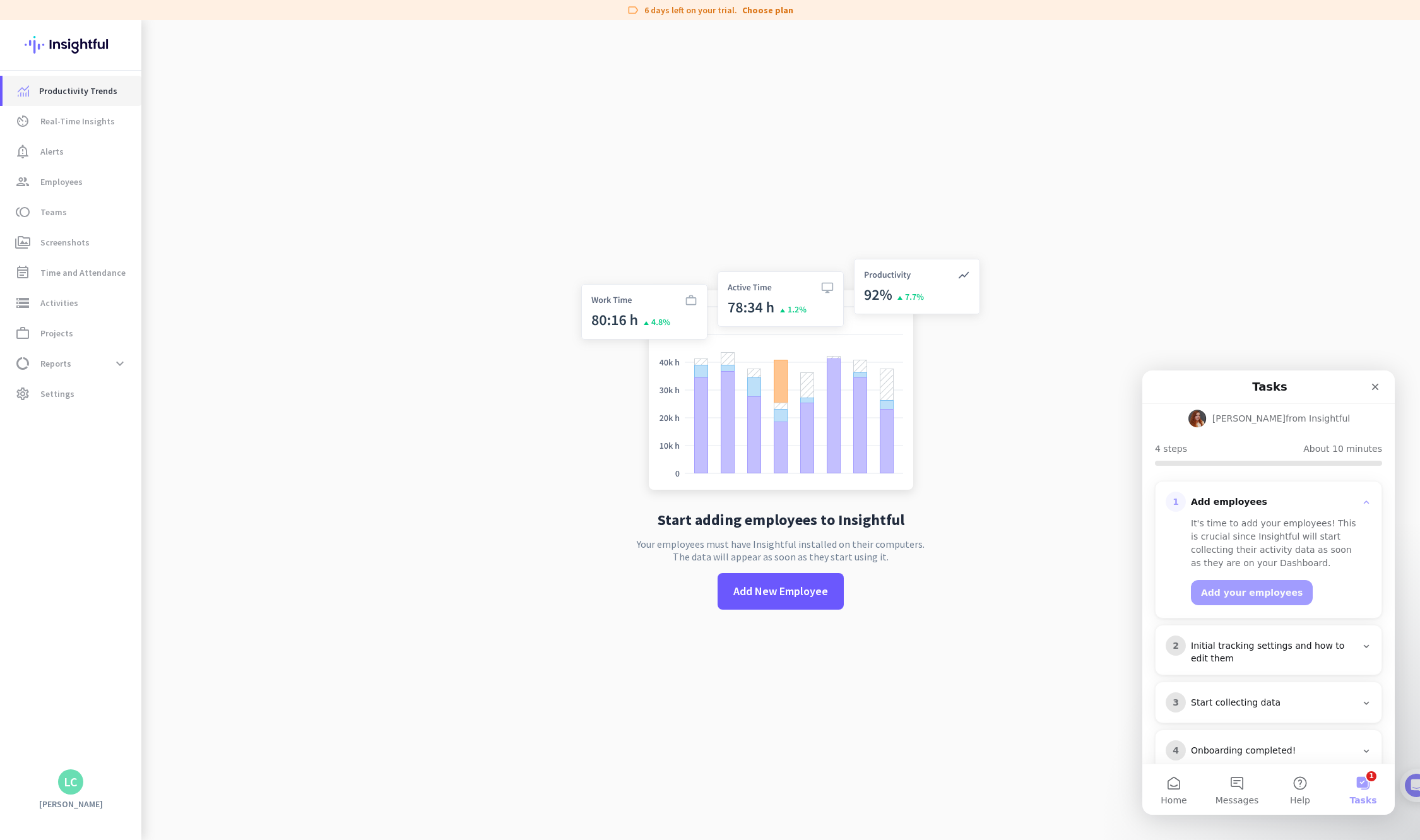
click at [69, 92] on span "Productivity Trends" at bounding box center [79, 91] width 79 height 15
click at [63, 88] on span "Productivity Trends" at bounding box center [79, 91] width 79 height 15
click at [79, 121] on span "Real-Time Insights" at bounding box center [78, 121] width 75 height 15
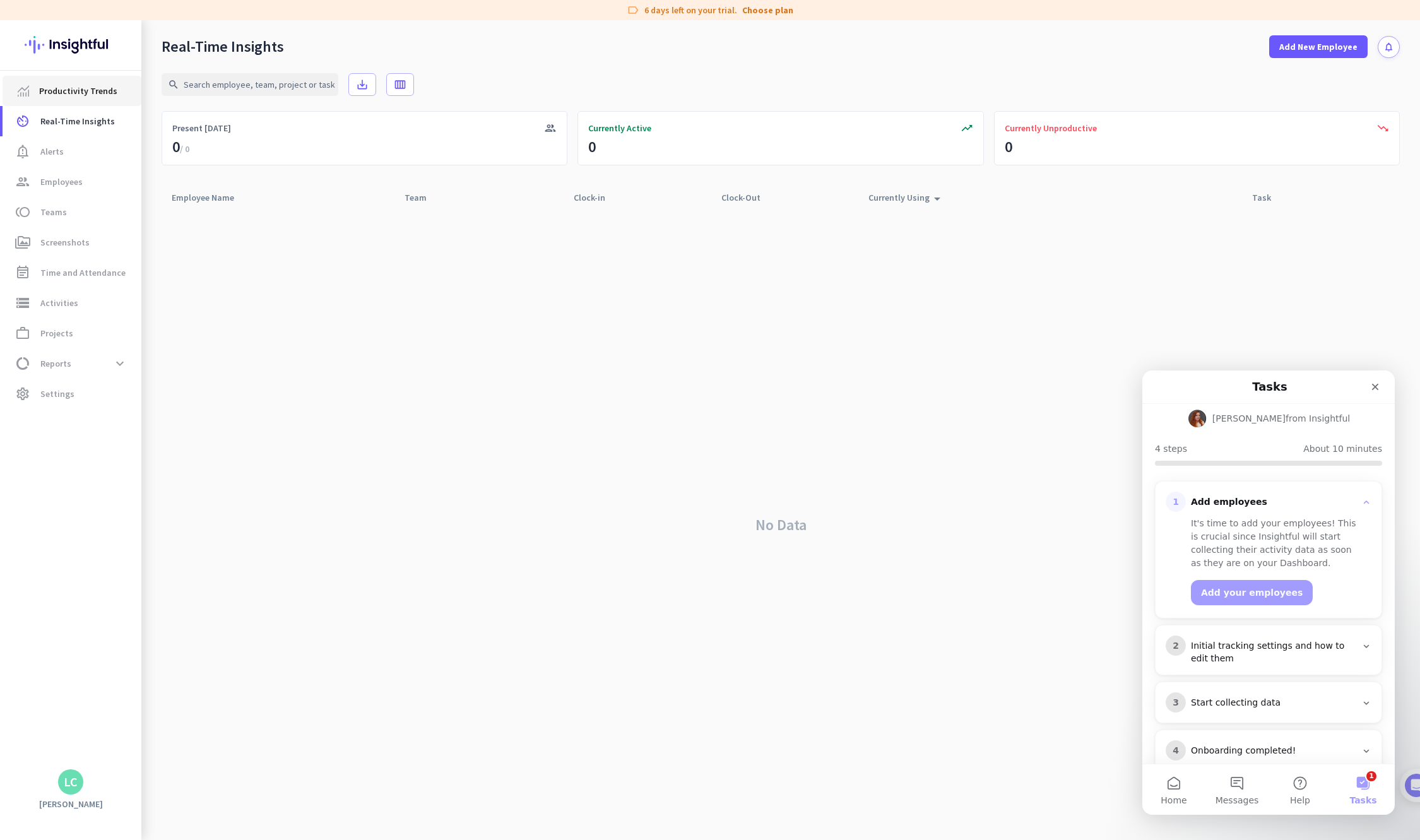
click at [60, 92] on span "Productivity Trends" at bounding box center [79, 91] width 79 height 15
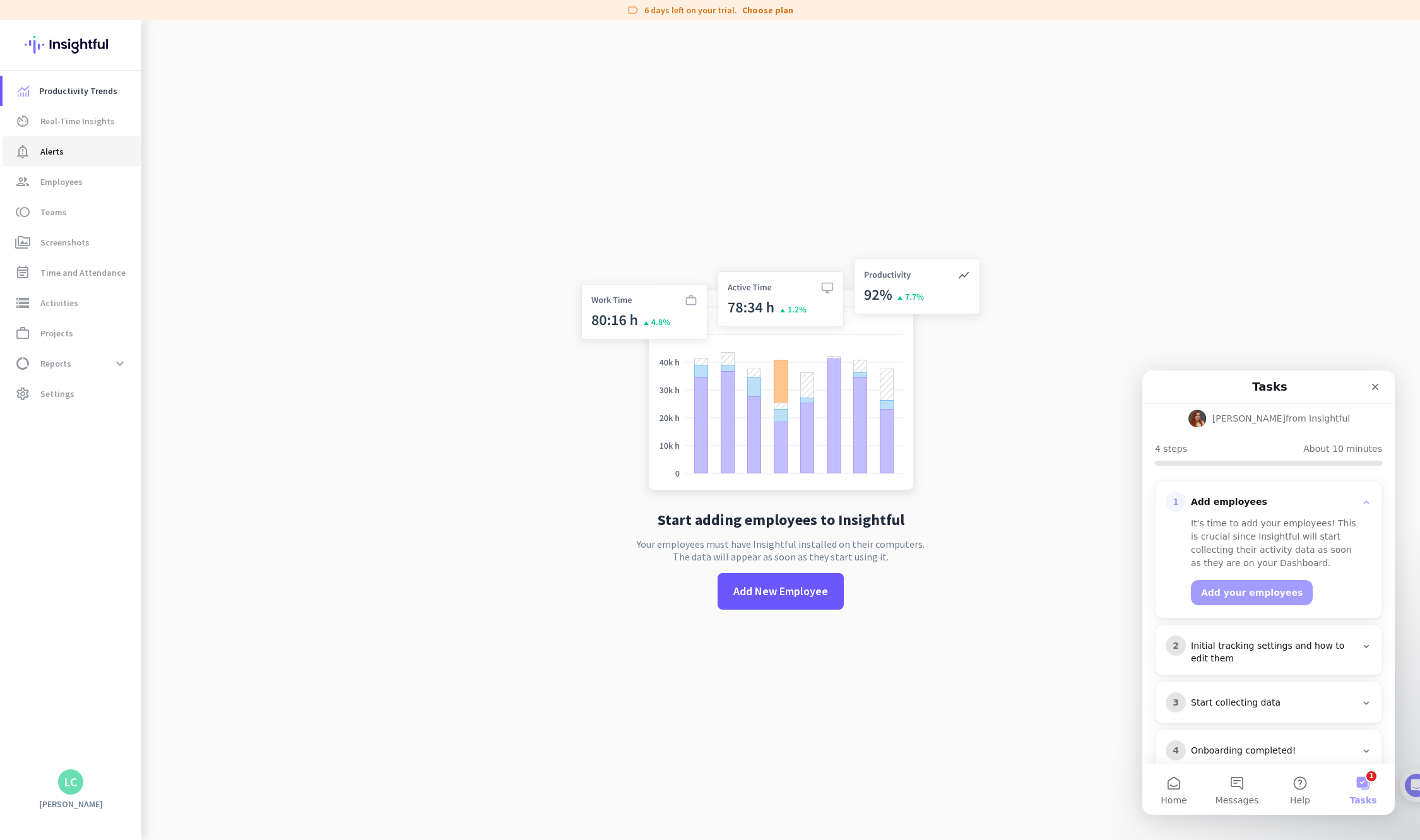
click at [60, 149] on span "Alerts" at bounding box center [52, 152] width 23 height 15
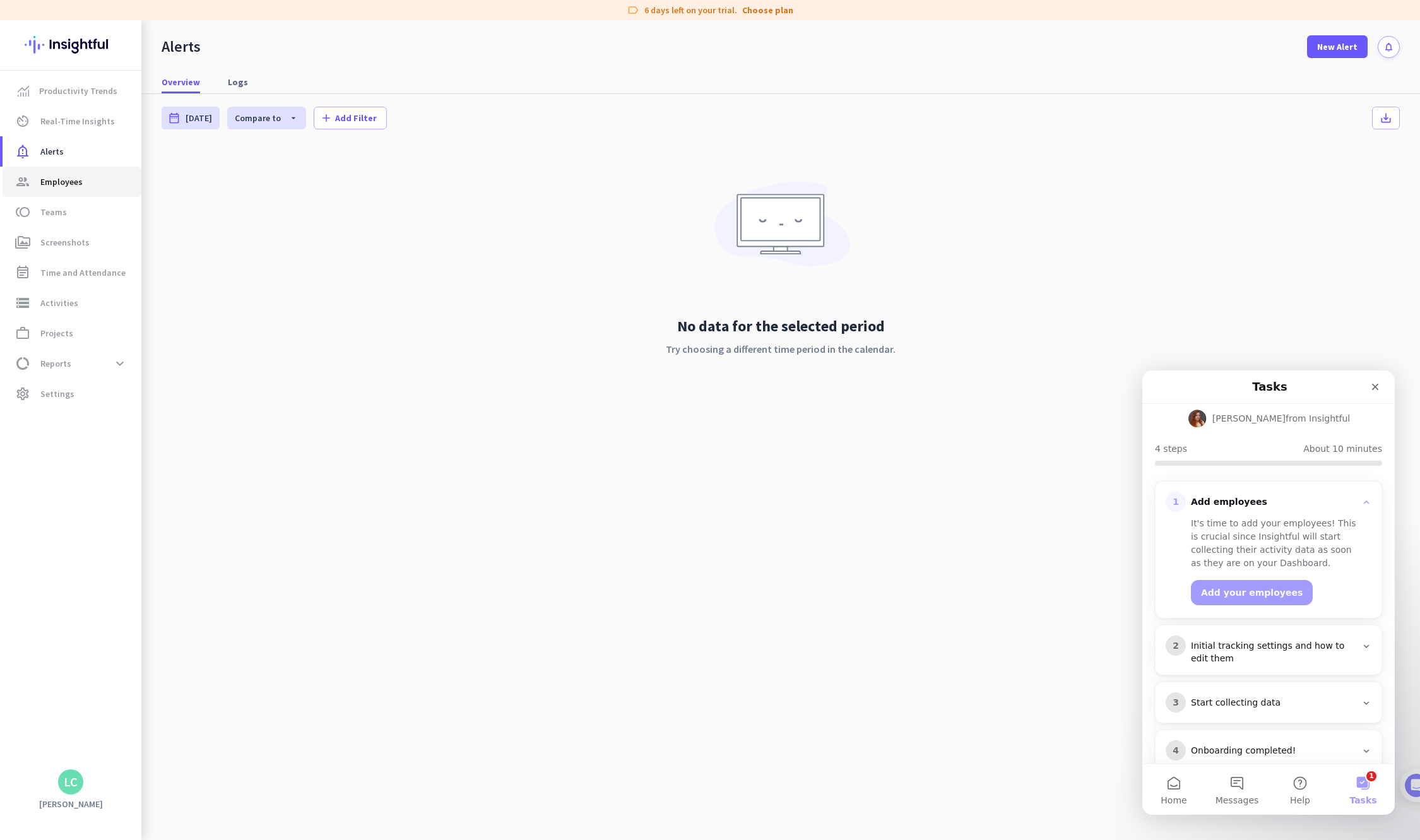
click at [56, 177] on span "Employees" at bounding box center [61, 182] width 42 height 15
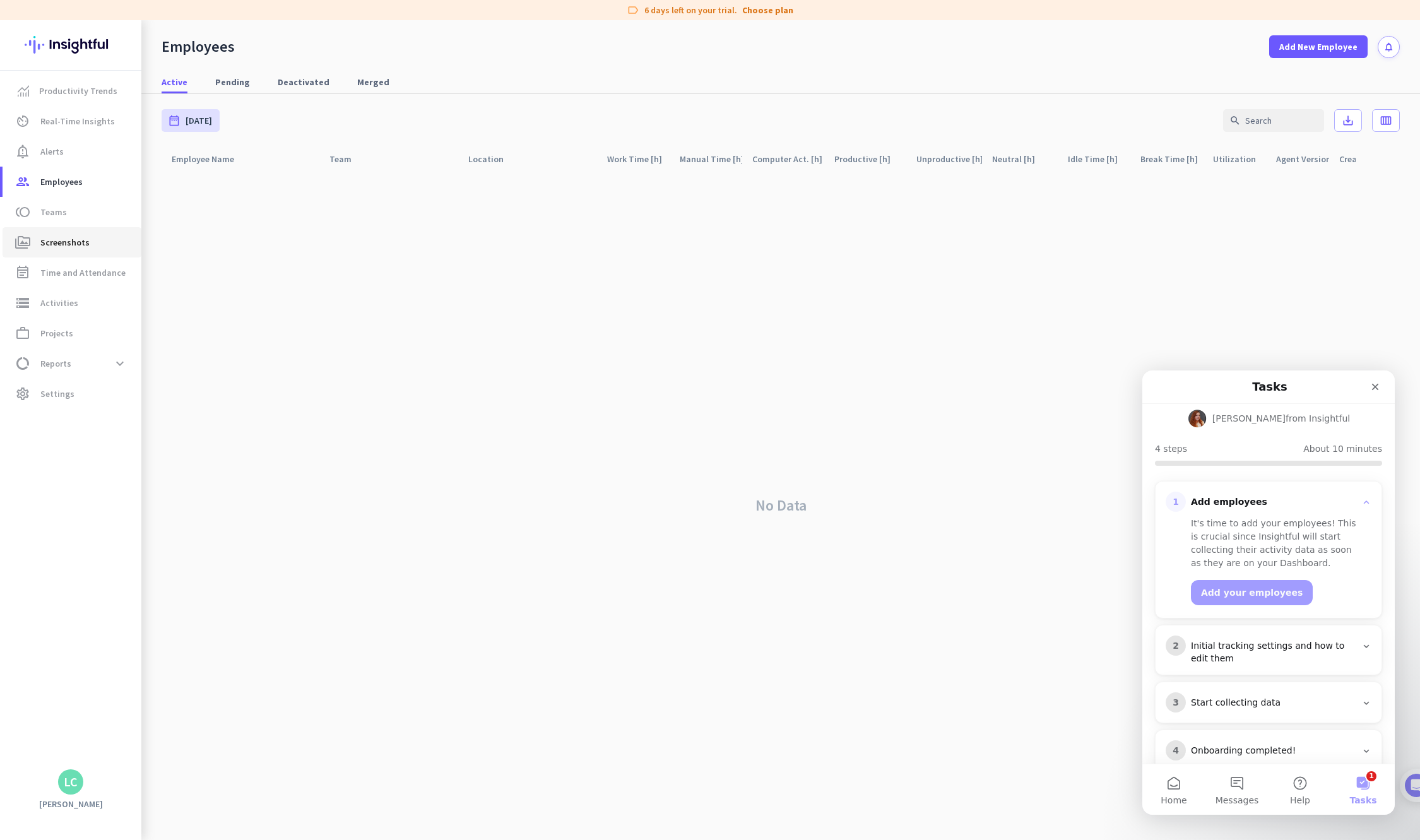
click at [65, 239] on span "Screenshots" at bounding box center [65, 243] width 50 height 15
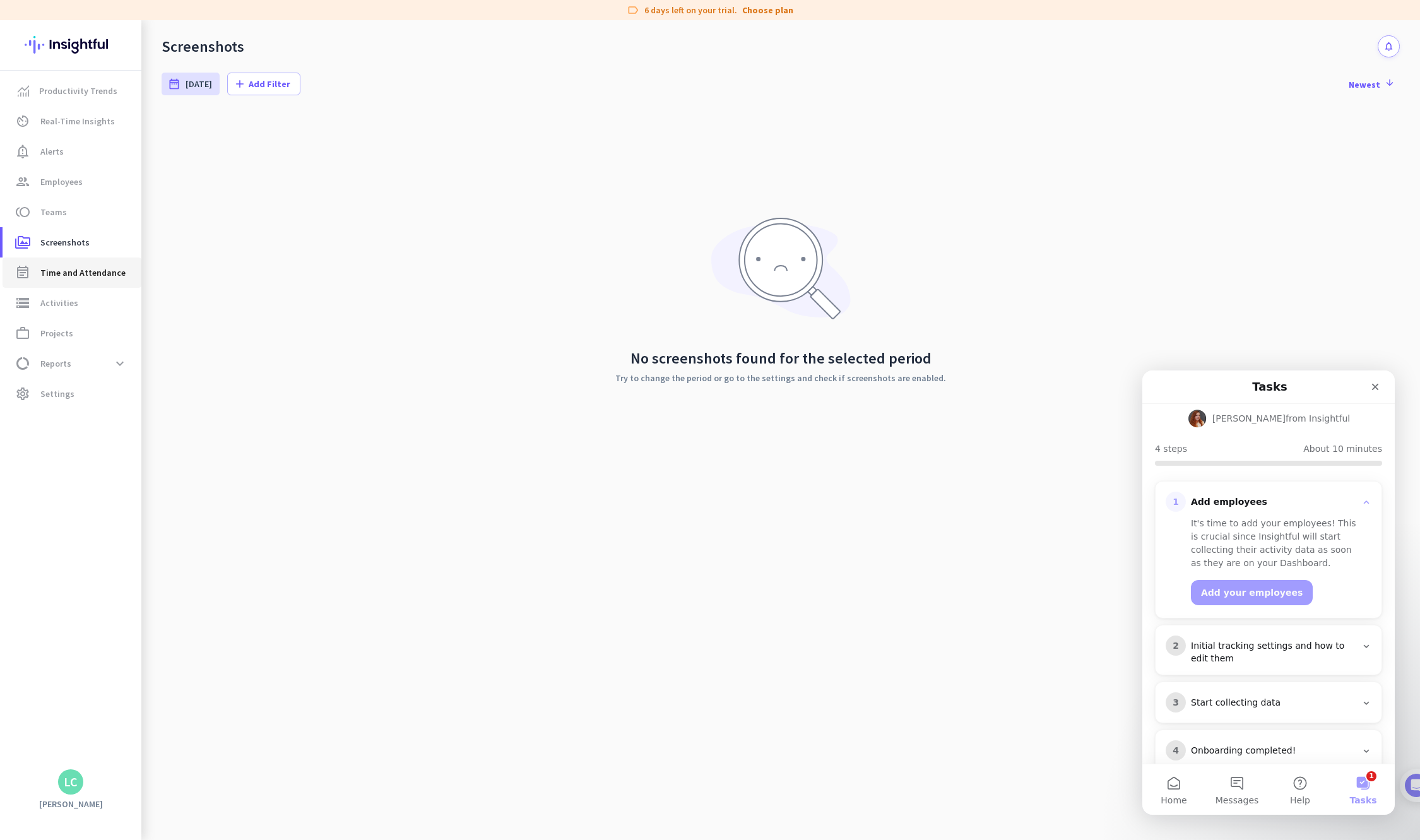
click at [54, 273] on span "Time and Attendance" at bounding box center [82, 273] width 85 height 15
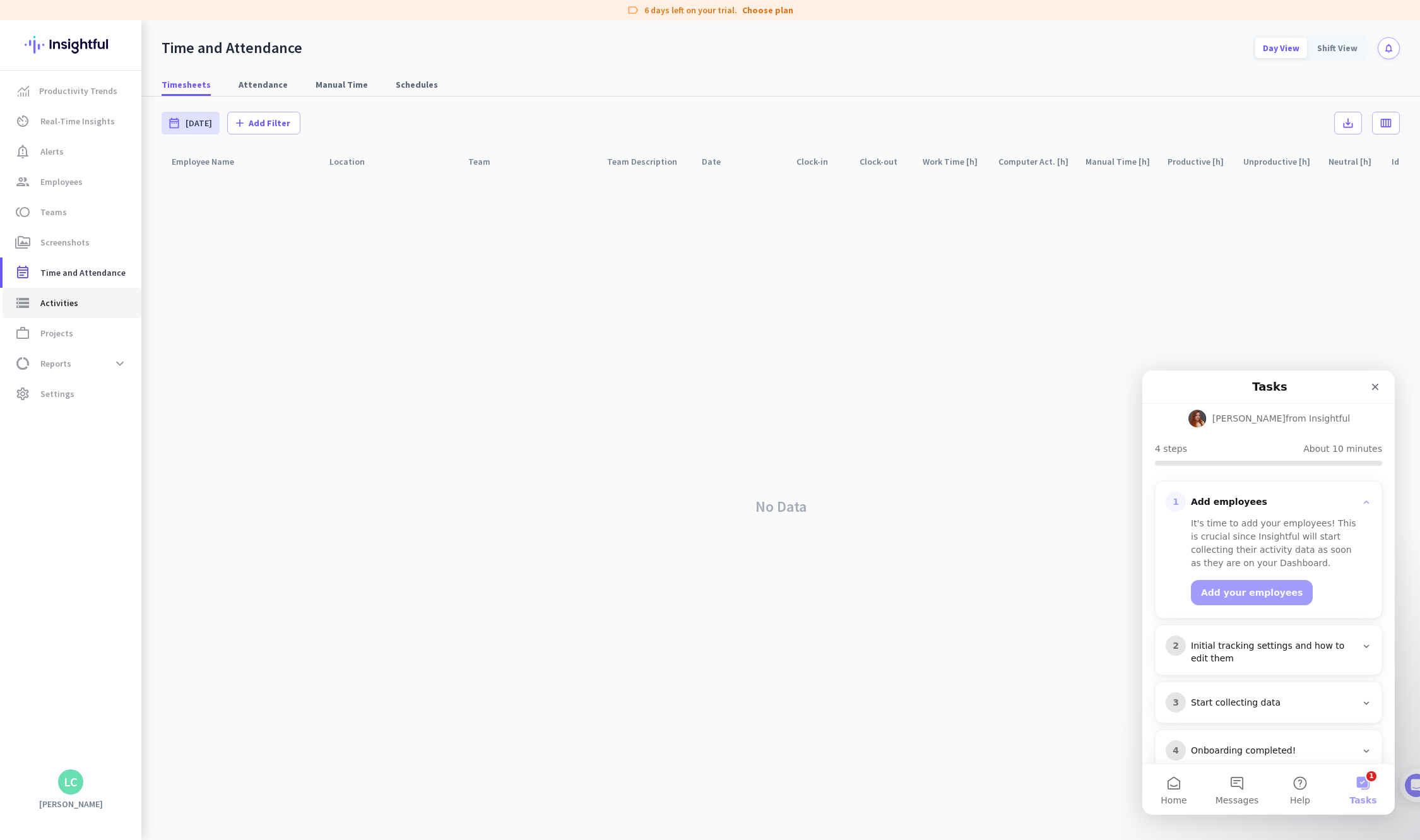
click at [56, 301] on span "Activities" at bounding box center [59, 302] width 37 height 15
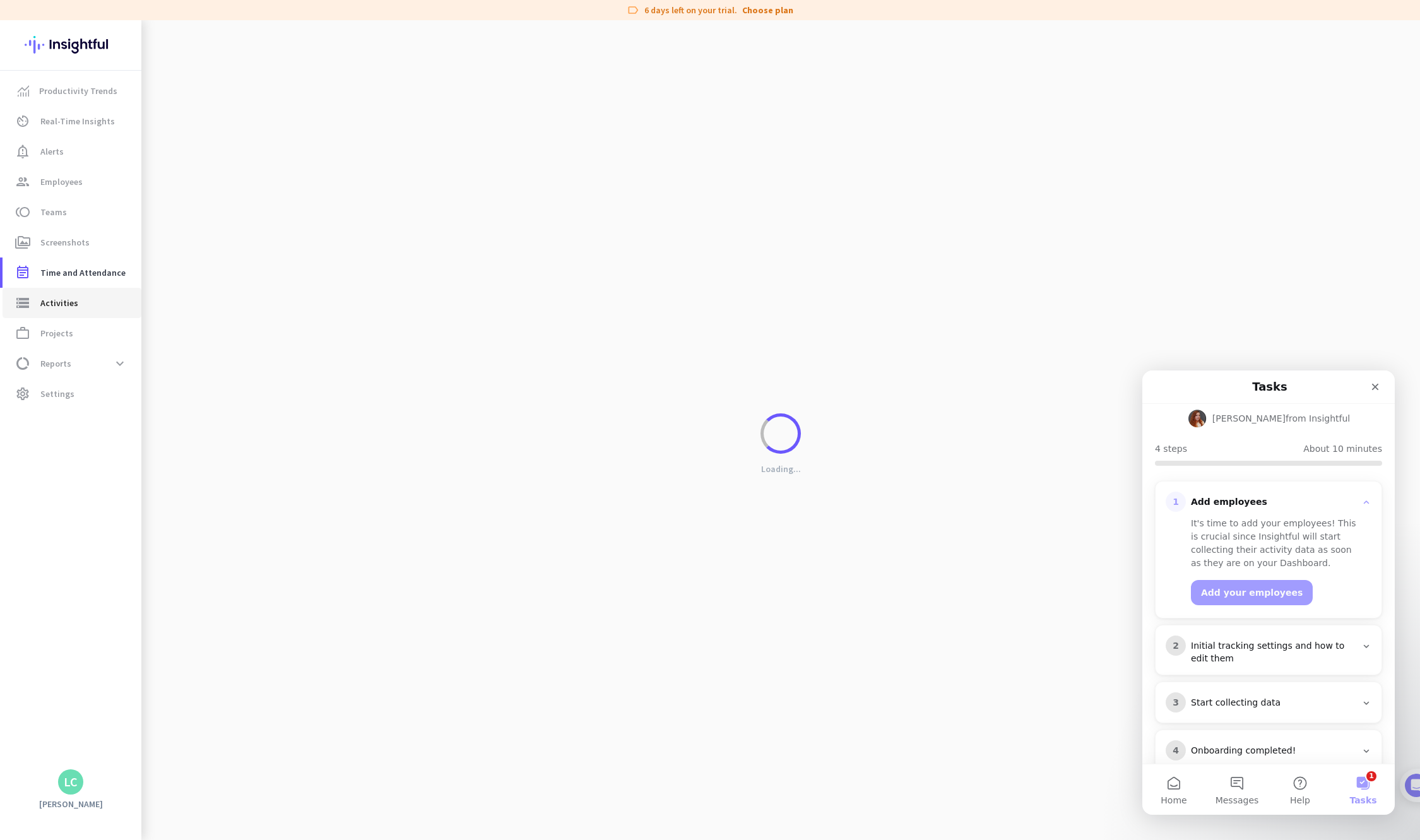
type input "Fri, Sep 19"
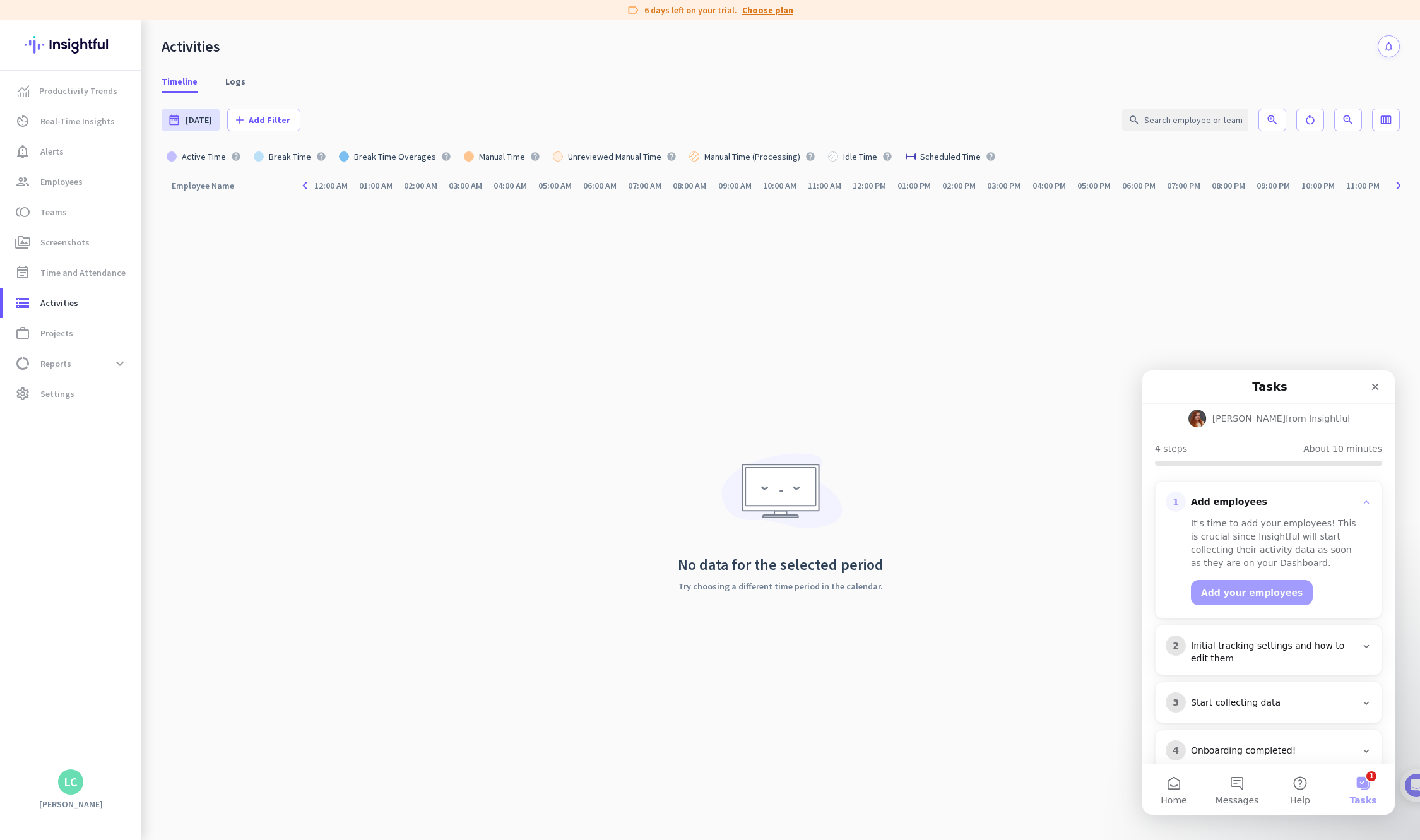
click at [635, 10] on link "Choose plan" at bounding box center [768, 9] width 52 height 12
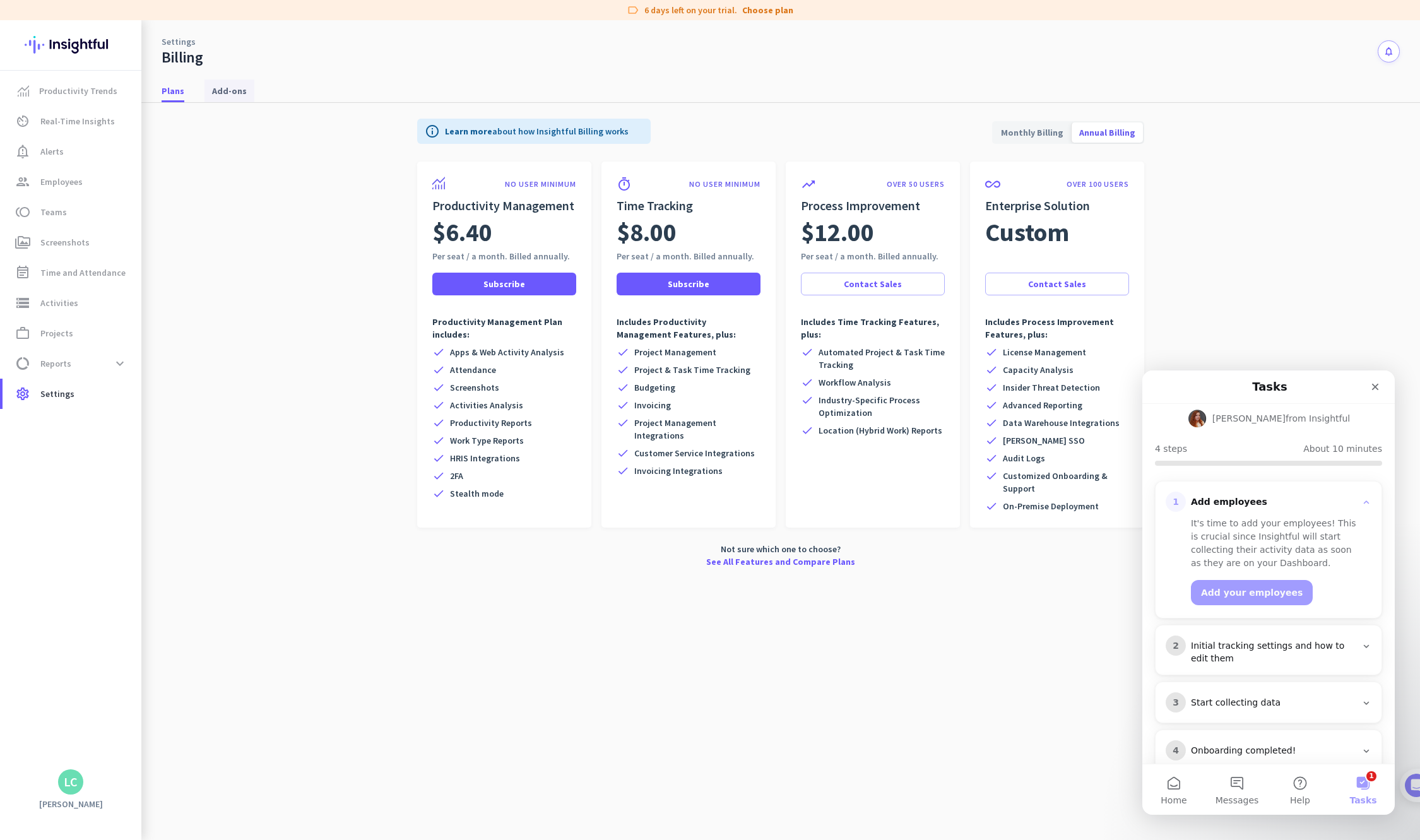
click at [235, 90] on span "Add-ons" at bounding box center [229, 90] width 35 height 12
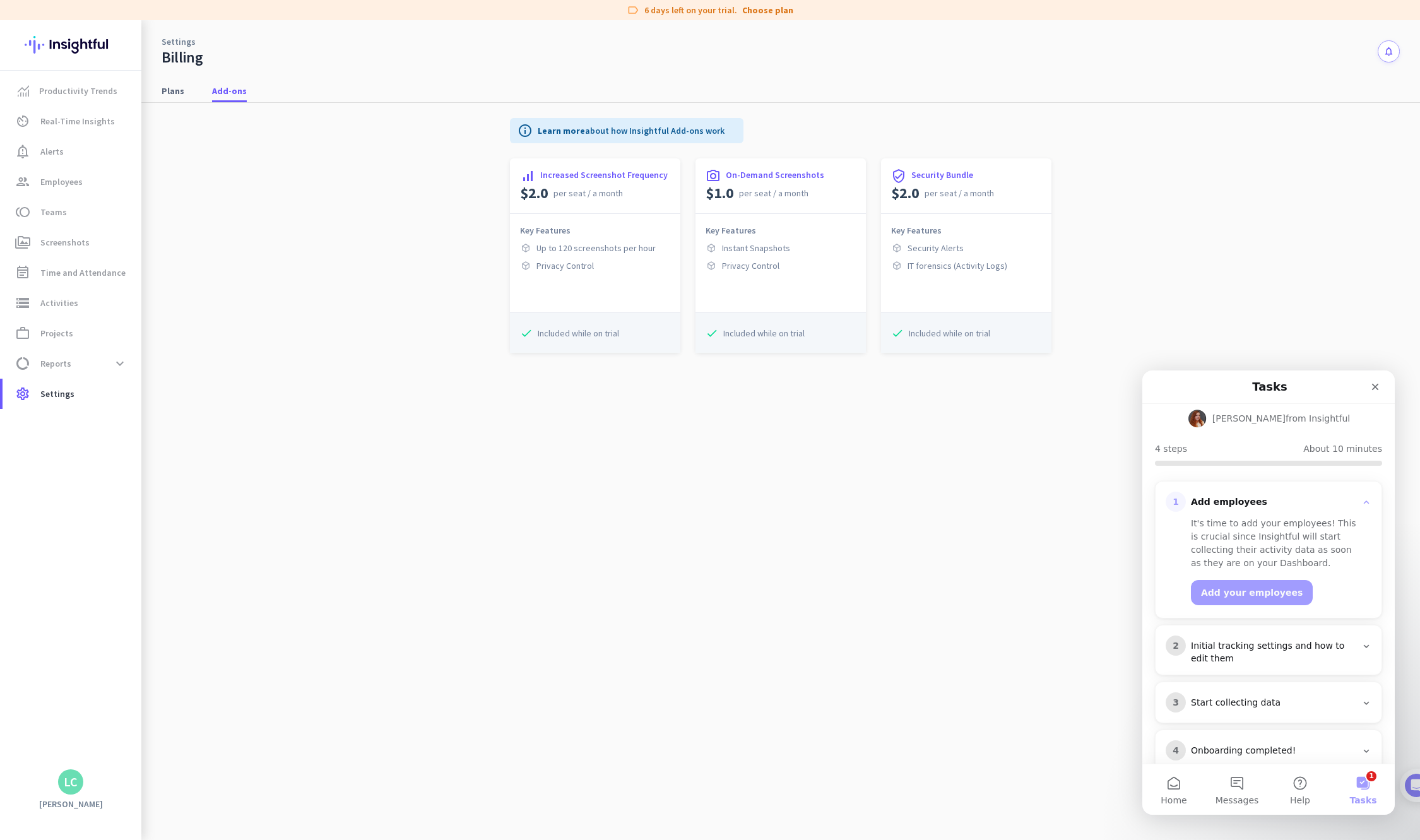
click at [635, 524] on app-billing-add-ons-tab "info Learn more about how Insightful Add-ons work signal_cellular_alt Increased…" at bounding box center [781, 471] width 1238 height 737
click at [61, 363] on span "Reports" at bounding box center [55, 363] width 31 height 15
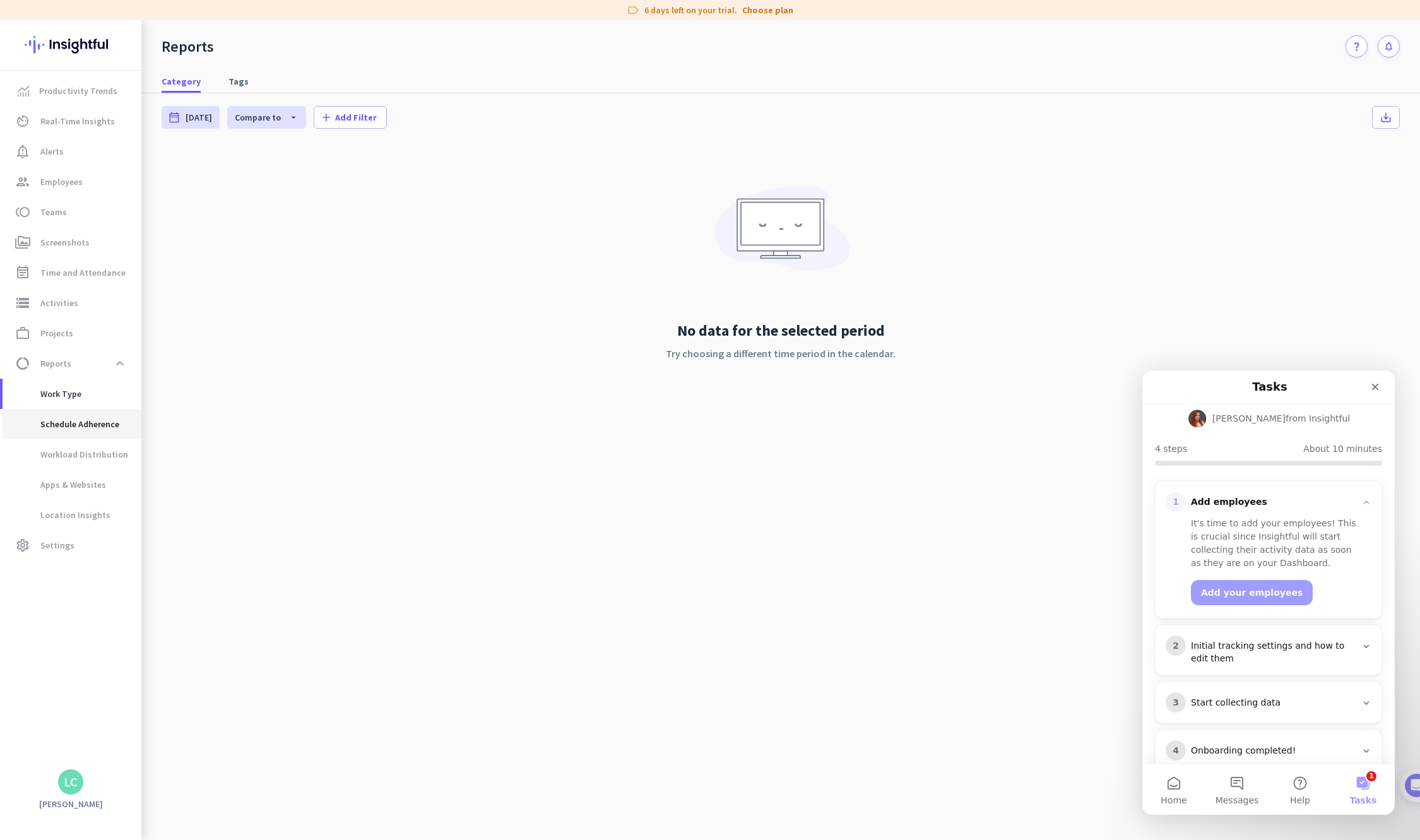
click at [109, 424] on span "Schedule Adherence" at bounding box center [66, 424] width 107 height 30
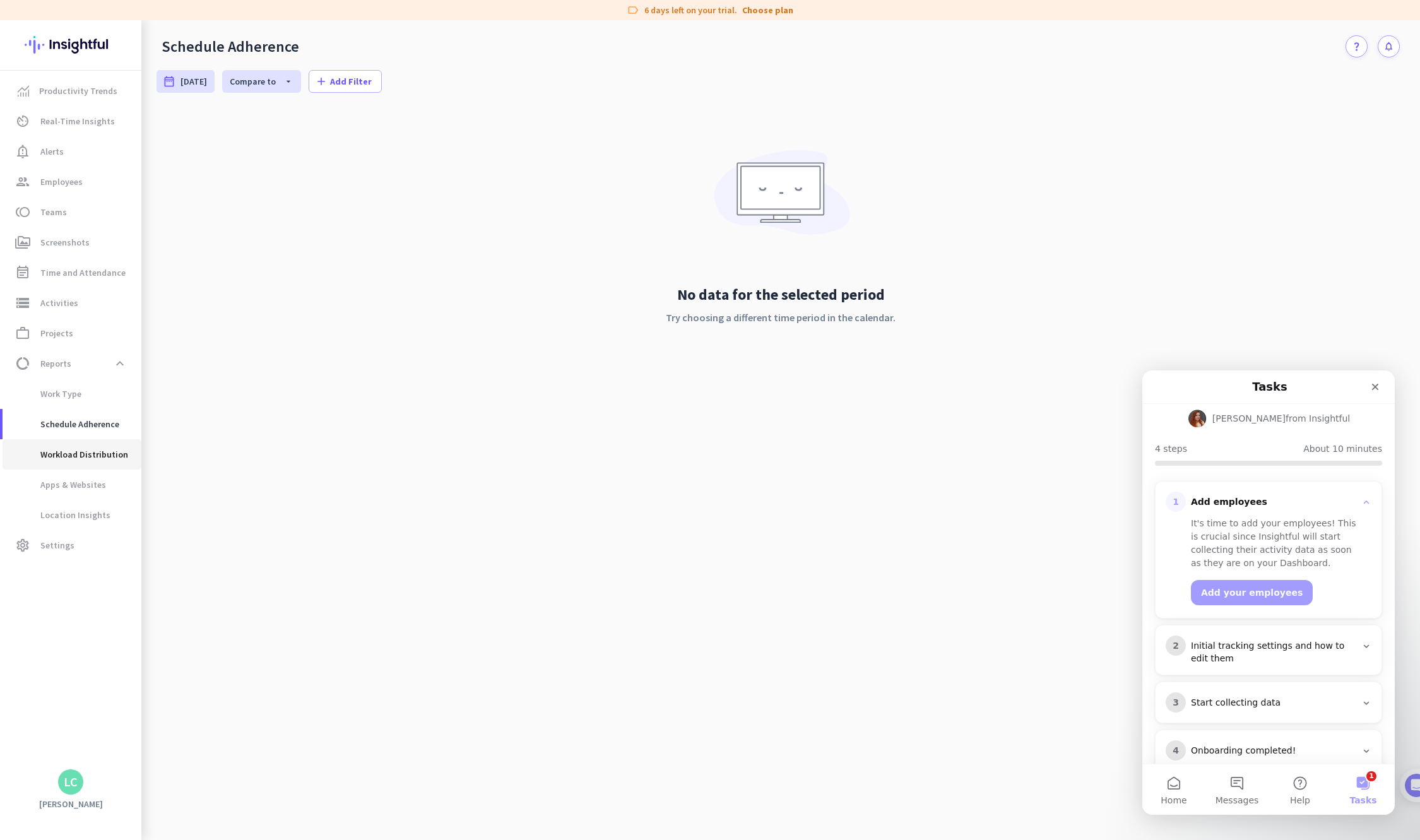
click at [93, 448] on span "Workload Distribution" at bounding box center [69, 454] width 115 height 30
click at [62, 481] on span "Apps & Websites" at bounding box center [59, 484] width 94 height 30
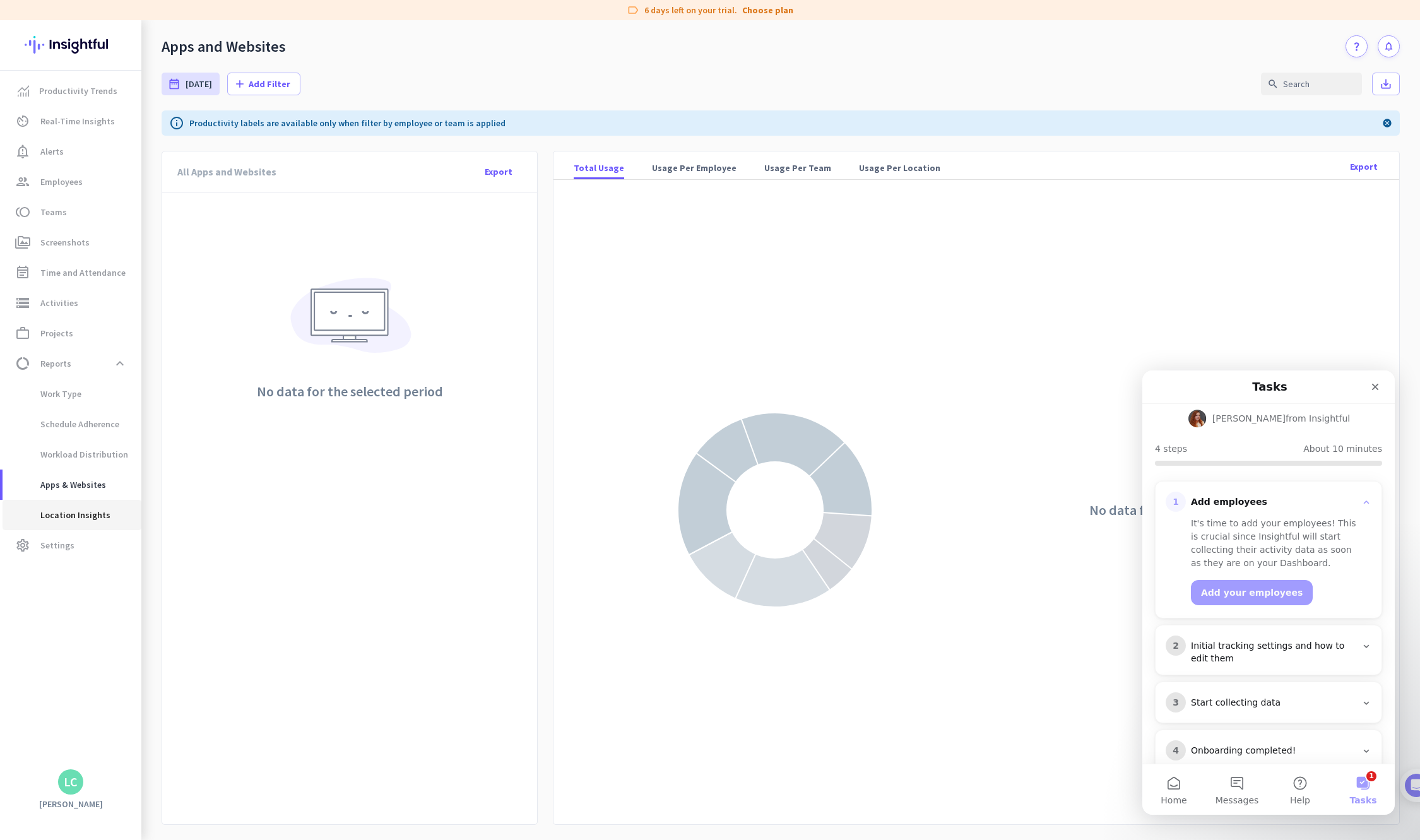
click at [59, 514] on span "Location Insights" at bounding box center [61, 515] width 97 height 30
type input "Fri, Sep 12 - Thu, Sep 18"
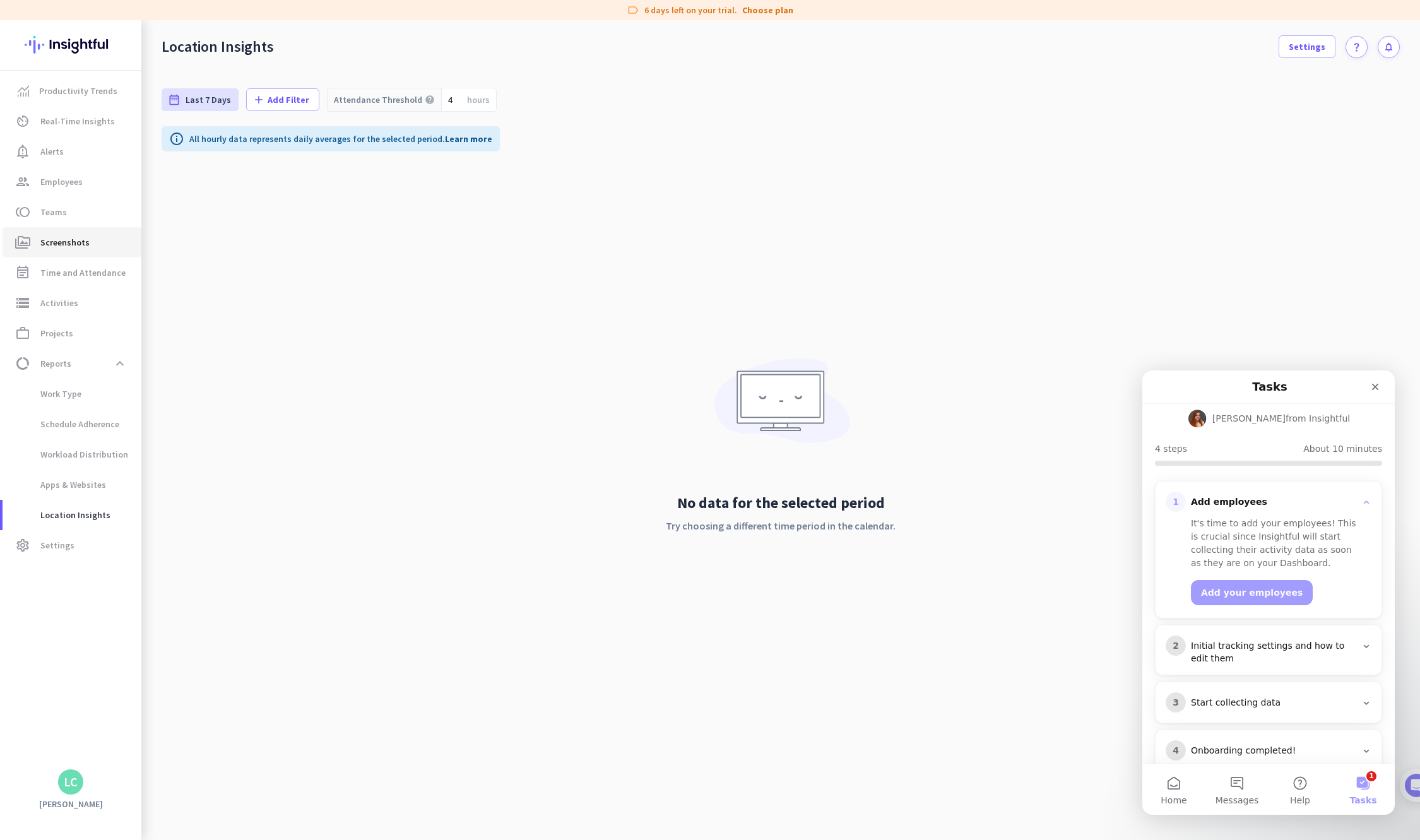
click at [54, 242] on span "Screenshots" at bounding box center [65, 243] width 50 height 15
type input "Fri, Sep 19 - Fri, Sep 19"
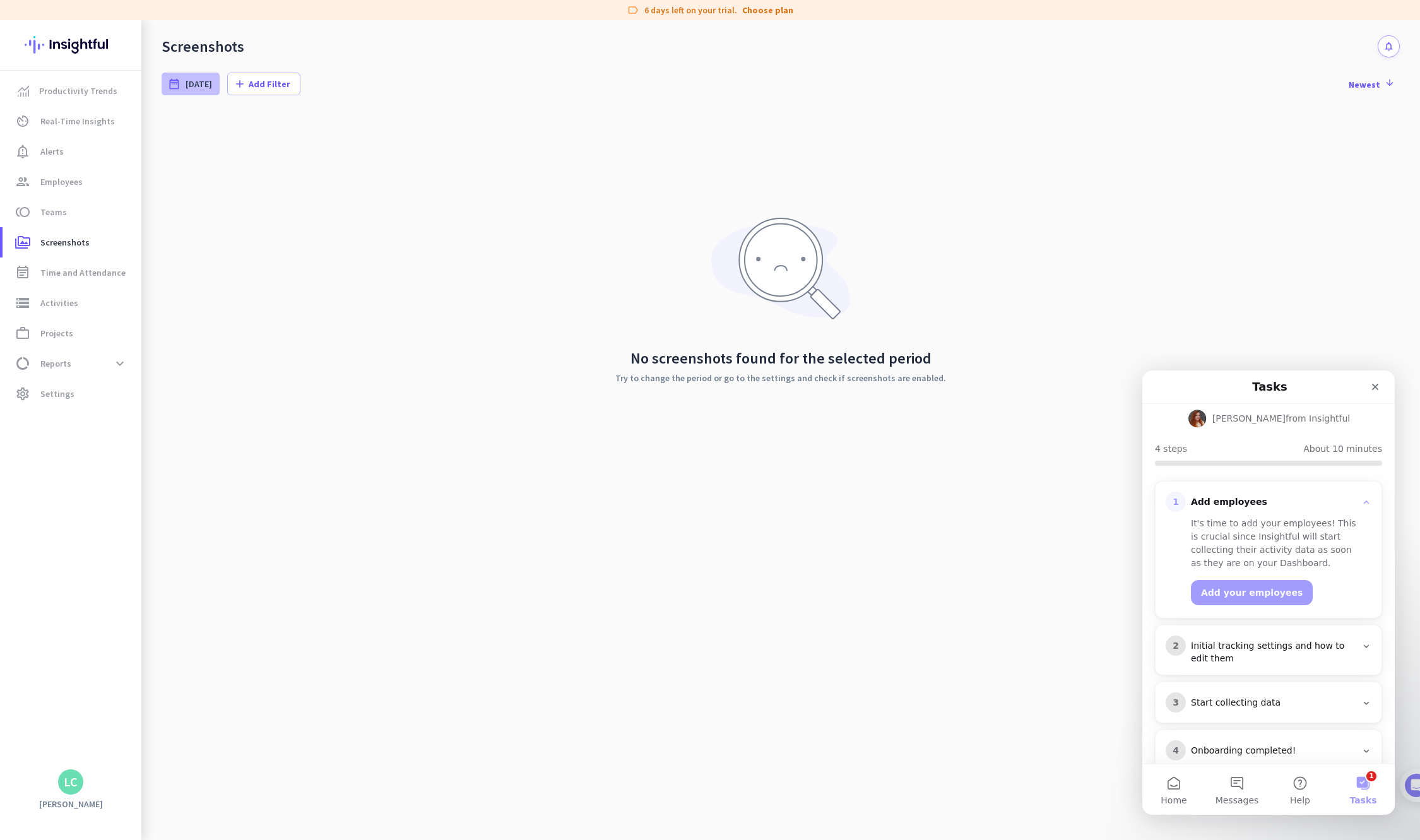
click at [197, 81] on span "Today" at bounding box center [199, 83] width 26 height 12
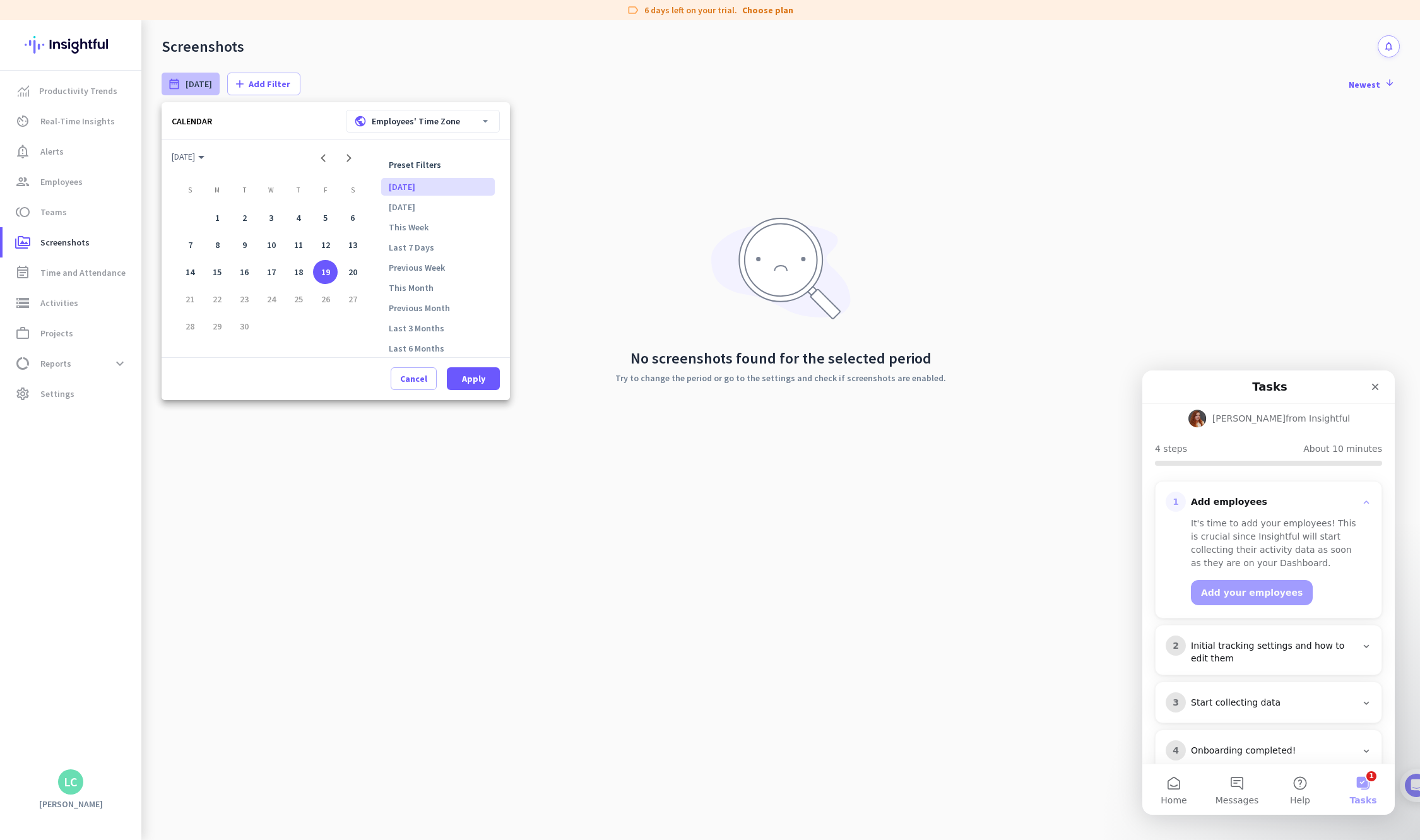
click at [490, 119] on icon "arrow_drop_down" at bounding box center [485, 121] width 12 height 12
click at [635, 140] on div at bounding box center [710, 420] width 1420 height 840
click at [403, 375] on span "Cancel" at bounding box center [413, 378] width 27 height 12
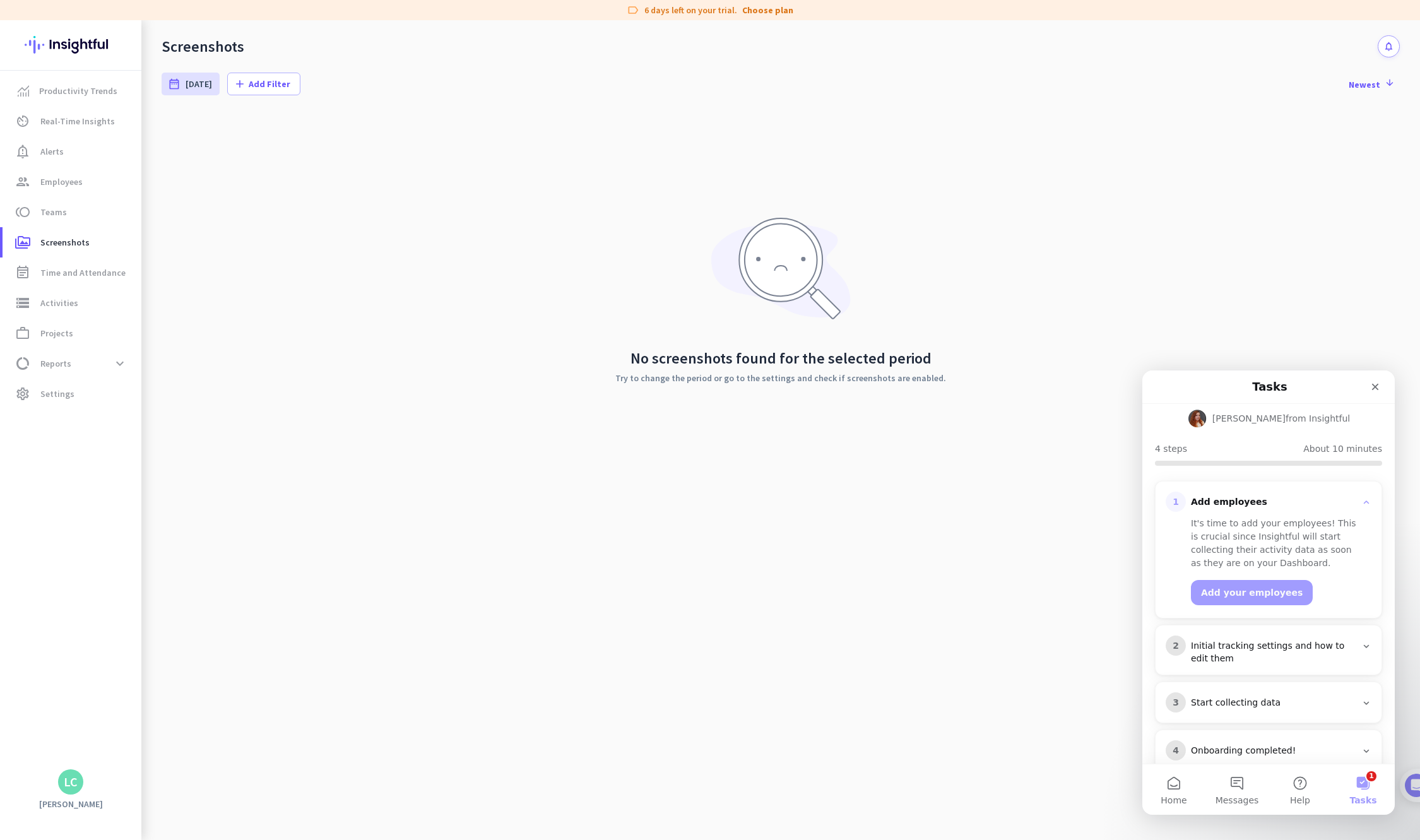
click at [68, 767] on div "LC" at bounding box center [70, 781] width 14 height 12
click at [146, 686] on span "Personal Settings" at bounding box center [138, 690] width 77 height 11
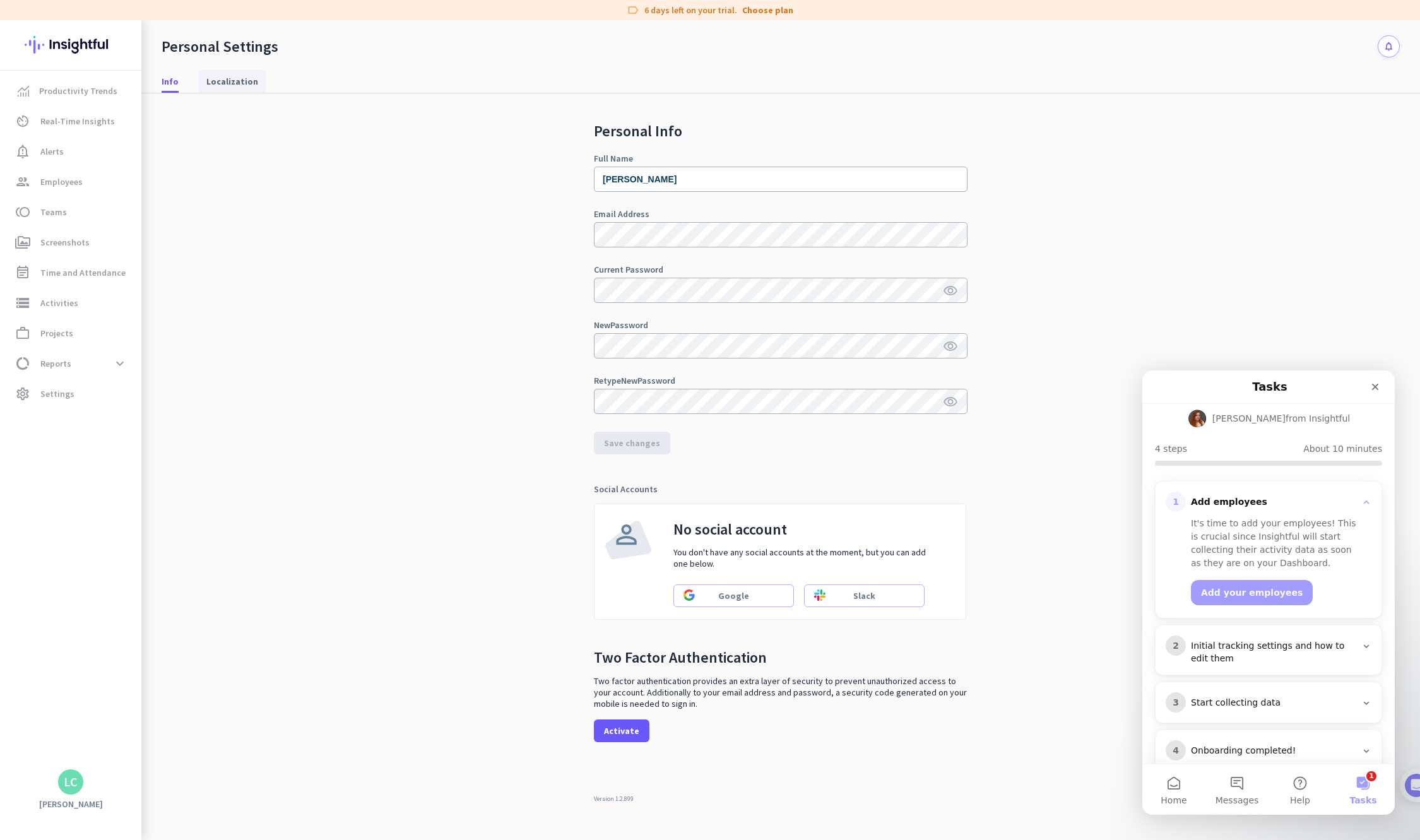
click at [230, 84] on span "Localization" at bounding box center [231, 81] width 52 height 12
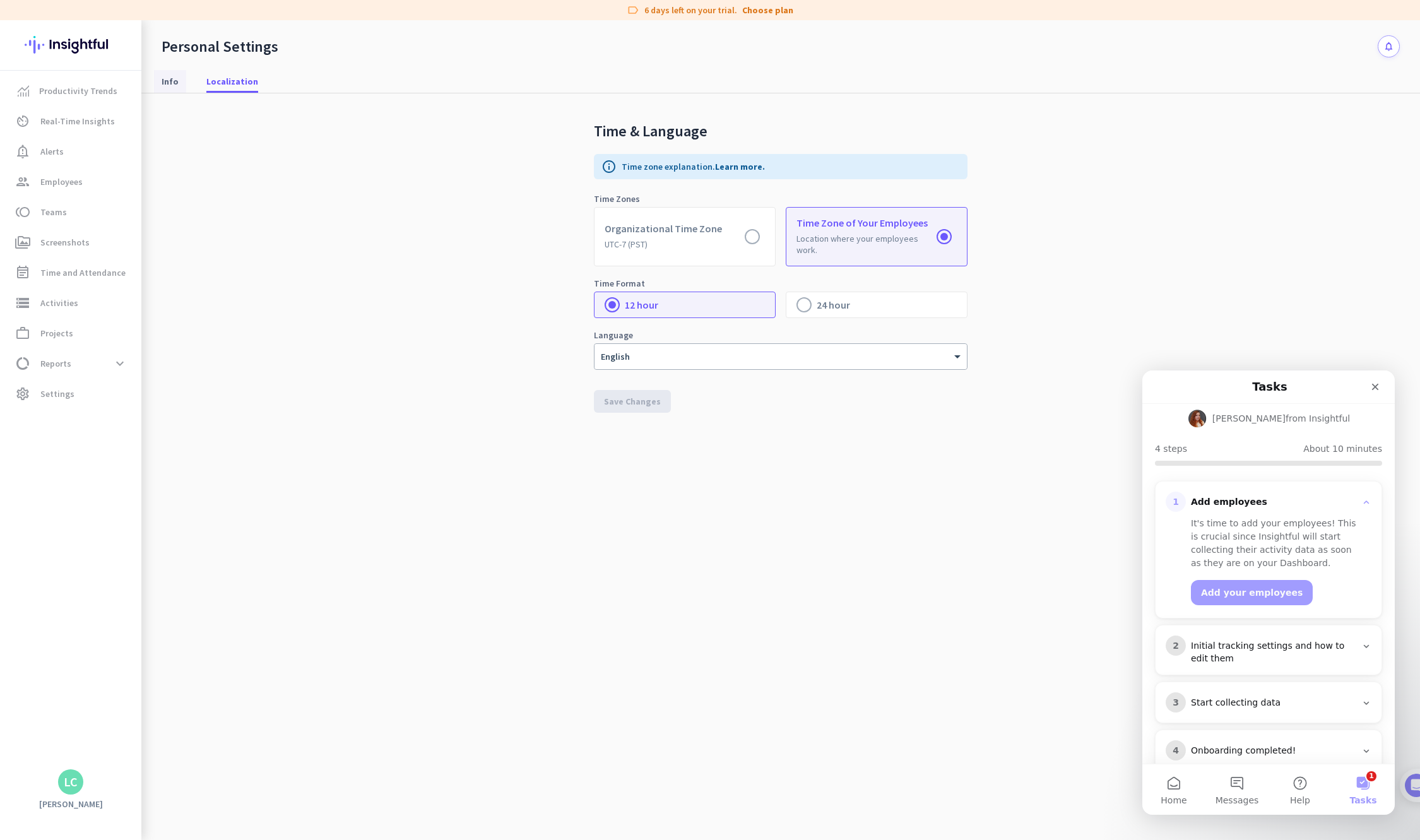
click at [176, 81] on span "Info" at bounding box center [170, 81] width 17 height 12
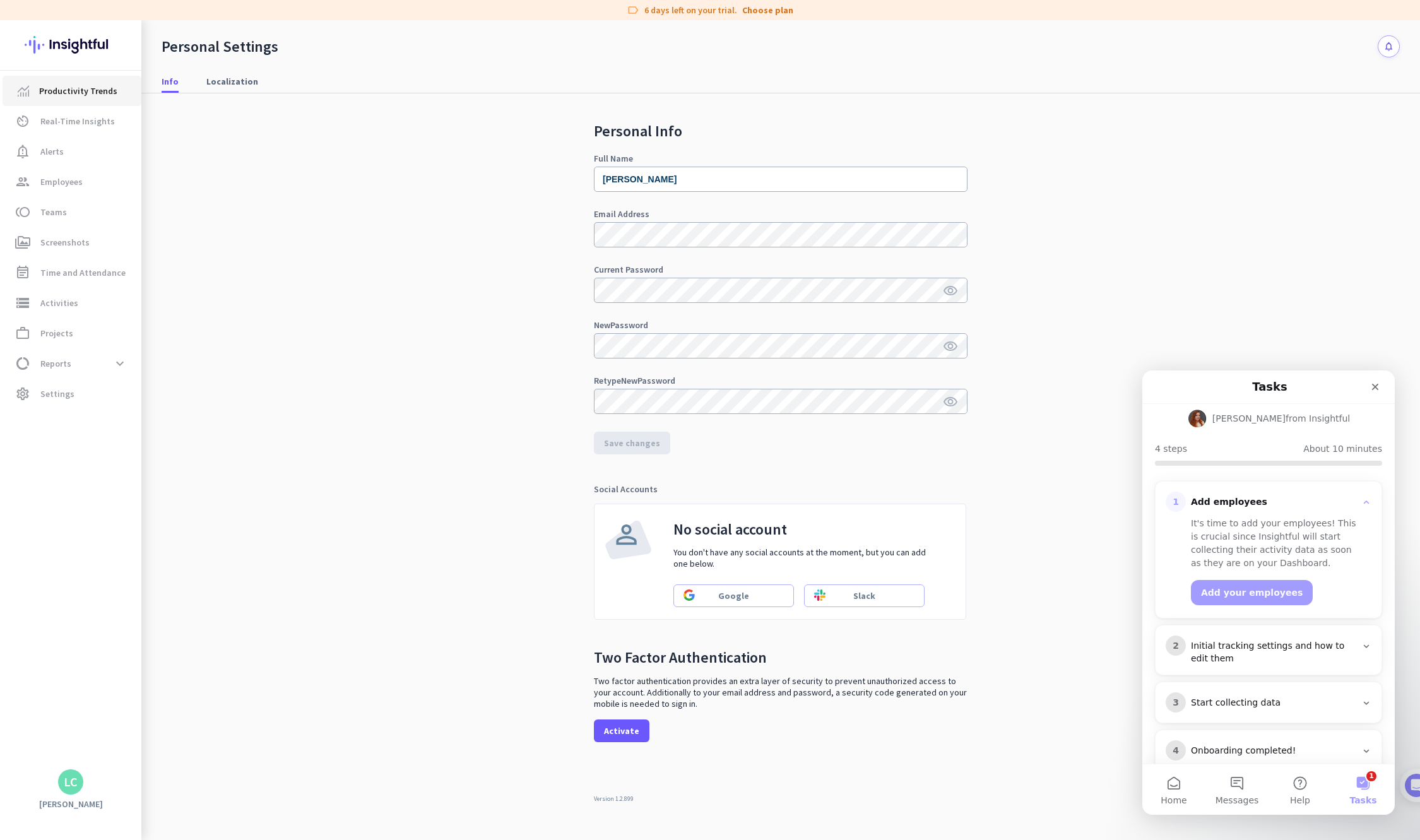
click at [52, 88] on span "Productivity Trends" at bounding box center [79, 91] width 79 height 15
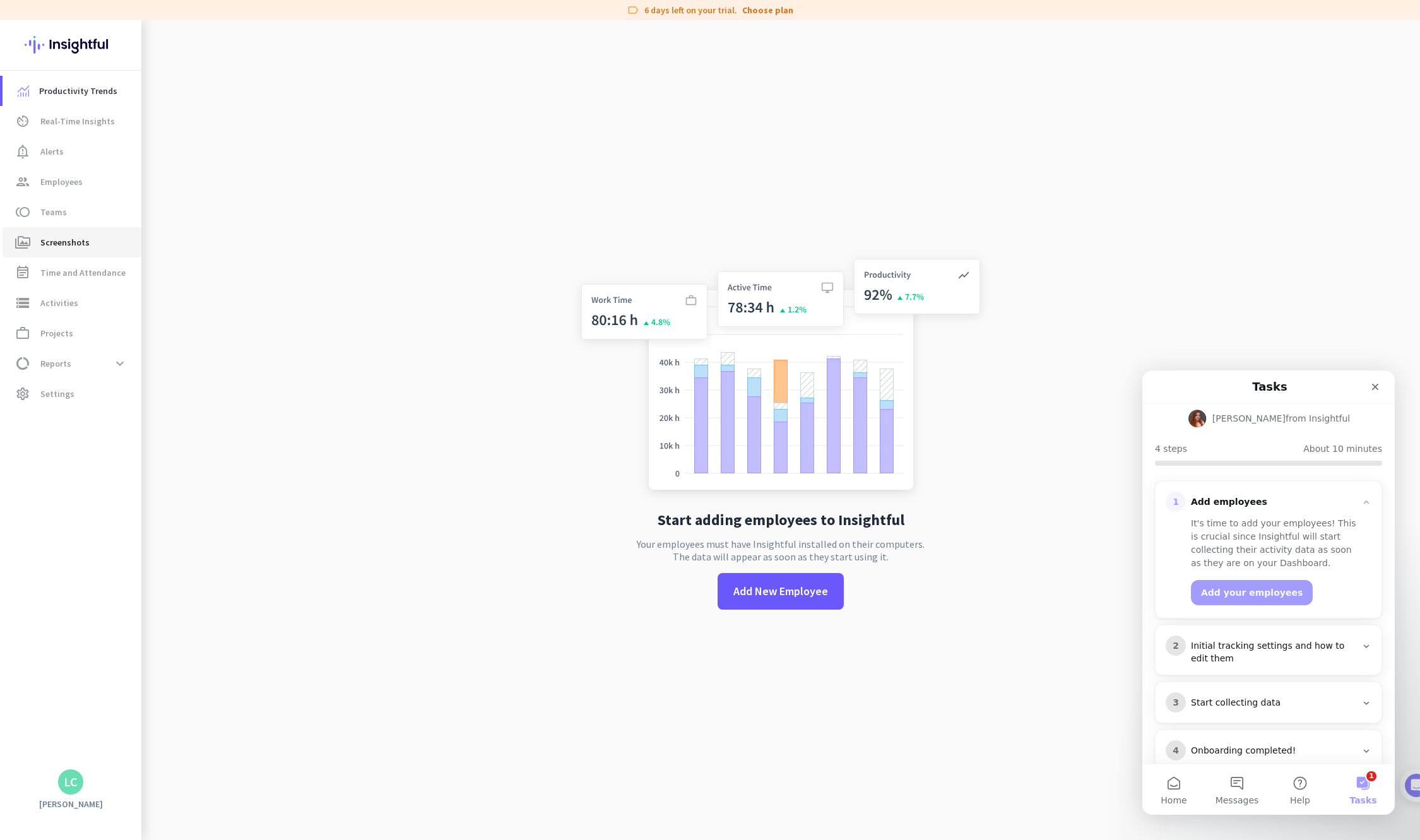
click at [65, 241] on span "Screenshots" at bounding box center [65, 243] width 50 height 15
